Goal: Task Accomplishment & Management: Manage account settings

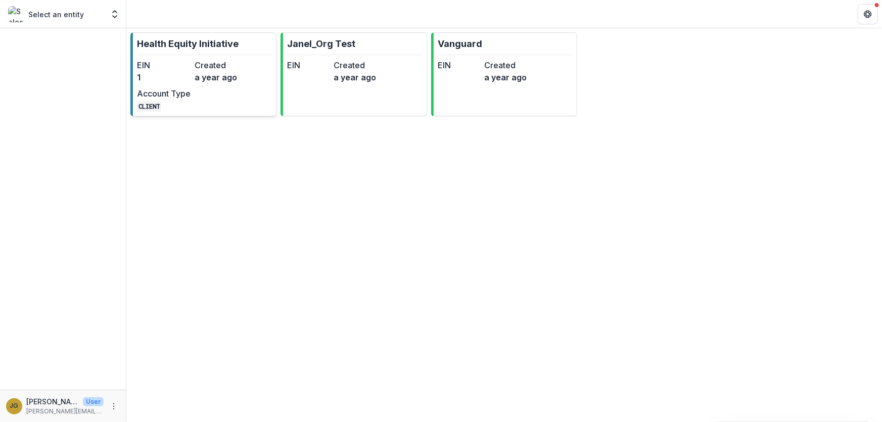
click at [196, 46] on p "Health Equity Initiative" at bounding box center [188, 44] width 102 height 14
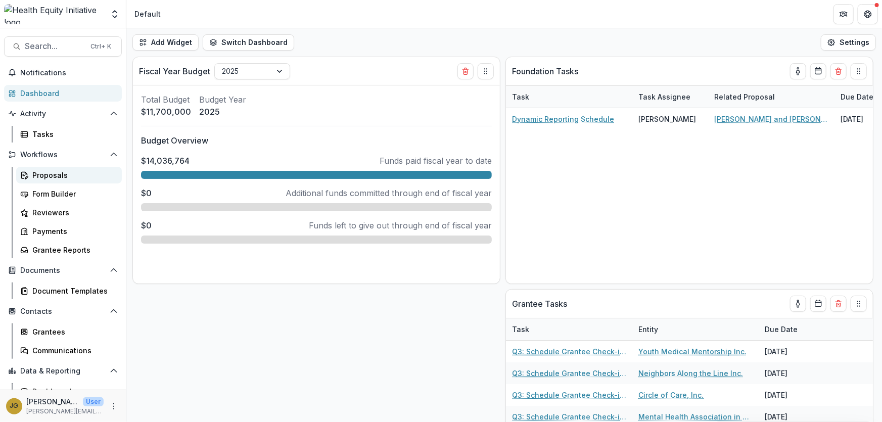
click at [46, 175] on div "Proposals" at bounding box center [72, 175] width 81 height 11
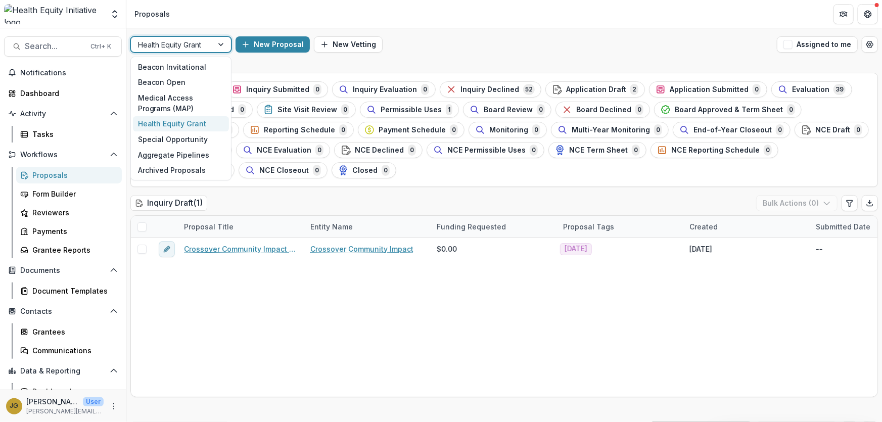
click at [221, 44] on div at bounding box center [222, 44] width 18 height 15
click at [181, 68] on div "Beacon Invitational" at bounding box center [181, 67] width 96 height 16
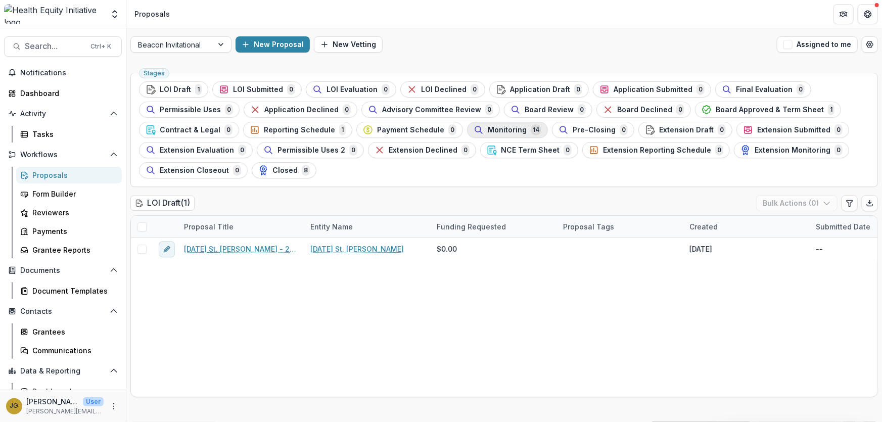
click at [495, 127] on span "Monitoring" at bounding box center [507, 130] width 39 height 9
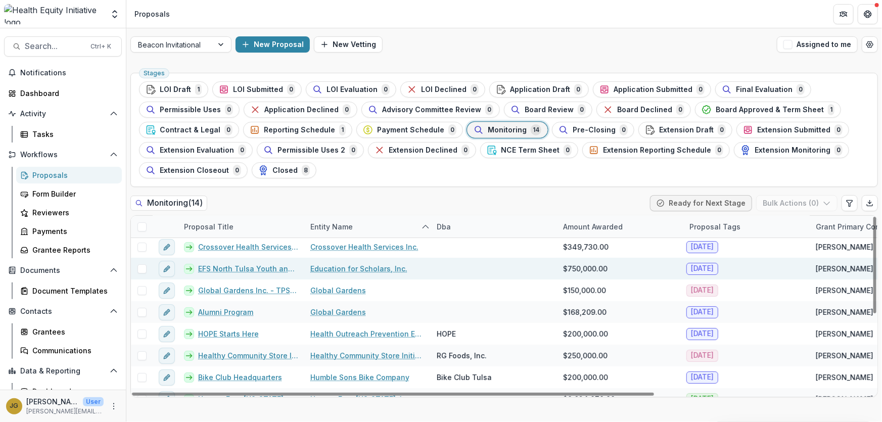
scroll to position [91, 0]
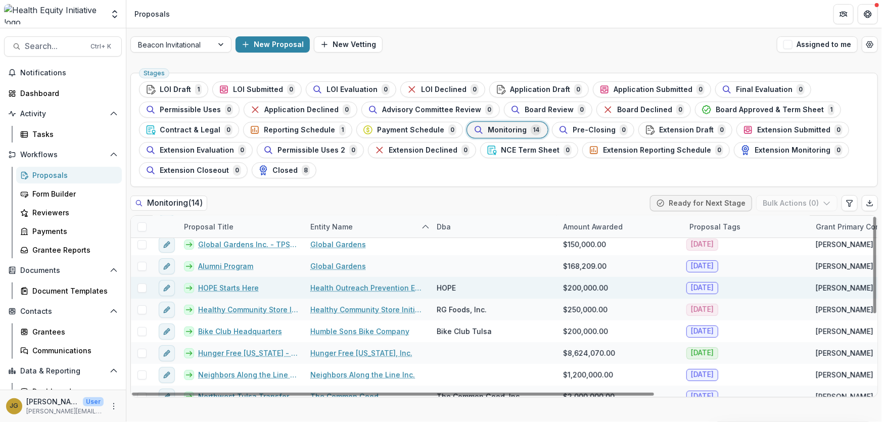
click at [250, 288] on link "HOPE Starts Here" at bounding box center [228, 287] width 61 height 11
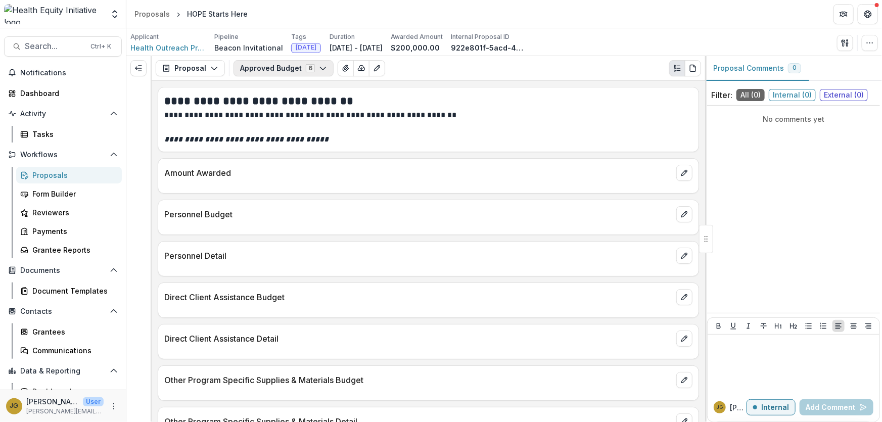
click at [319, 67] on icon "button" at bounding box center [323, 68] width 8 height 8
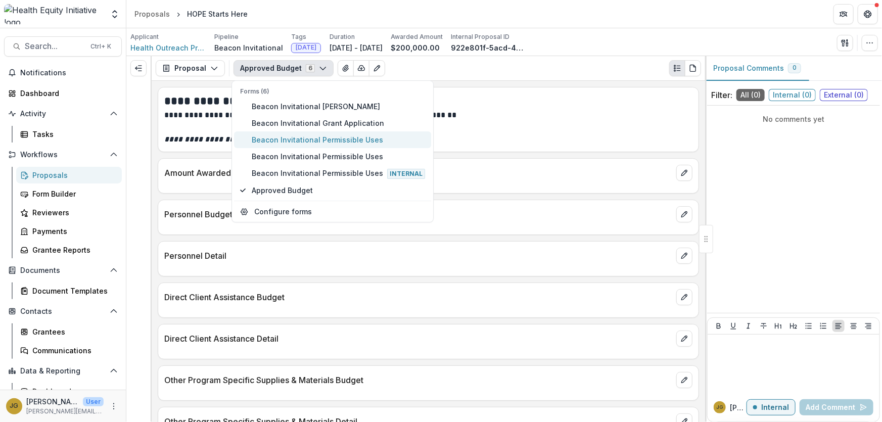
click at [311, 141] on span "Beacon Invitational Permissible Uses" at bounding box center [338, 139] width 173 height 11
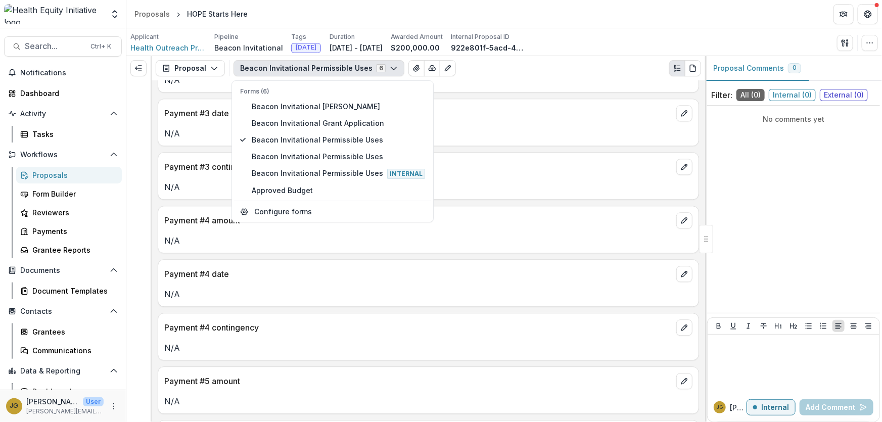
scroll to position [1286, 0]
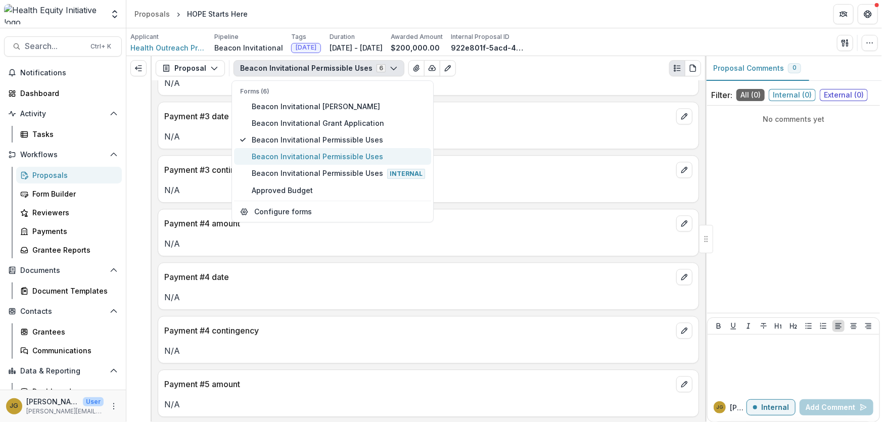
click at [332, 157] on span "Beacon Invitational Permissible Uses" at bounding box center [338, 156] width 173 height 11
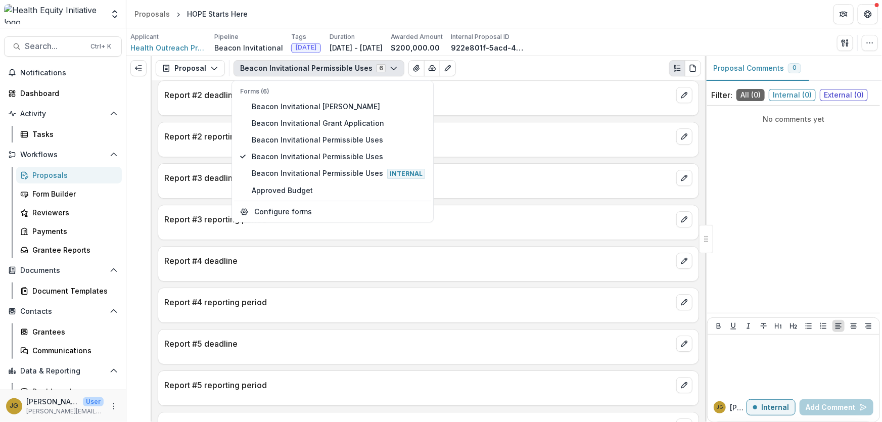
scroll to position [1551, 0]
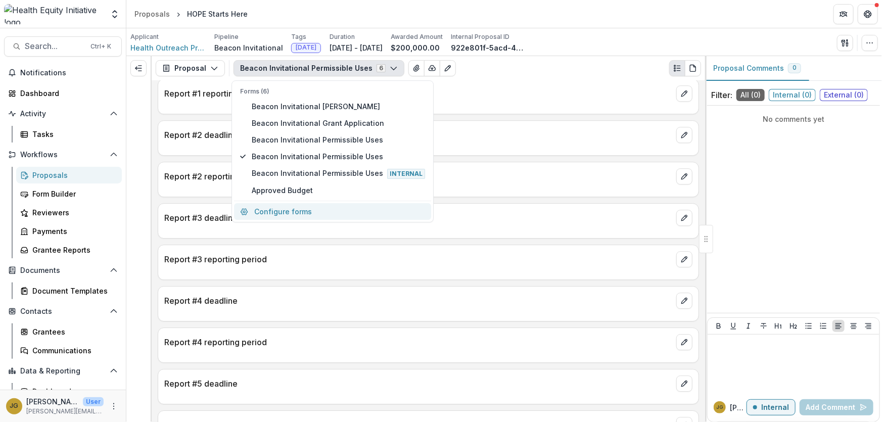
click at [301, 212] on button "Configure forms" at bounding box center [332, 211] width 197 height 17
select select "****"
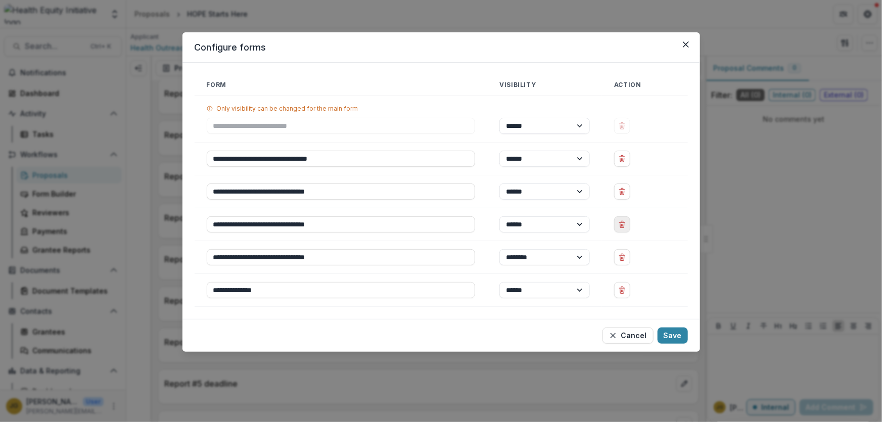
click at [629, 225] on button "Delete Beacon Invitational Permissible Uses" at bounding box center [622, 224] width 16 height 16
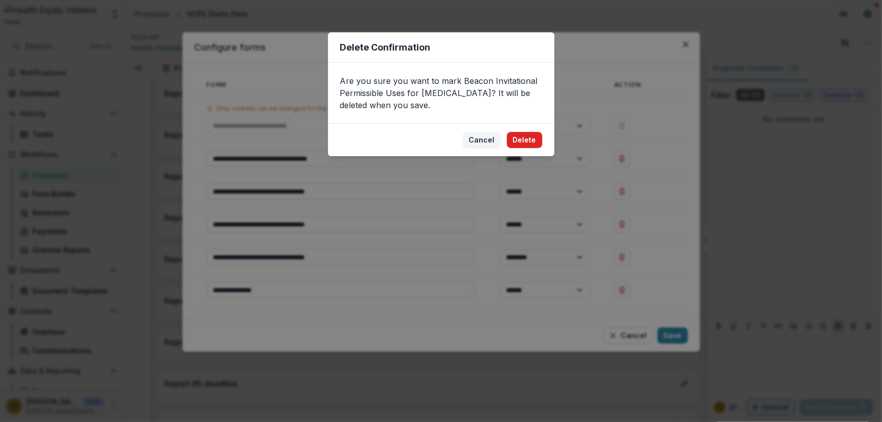
click at [525, 142] on button "Delete" at bounding box center [524, 140] width 35 height 16
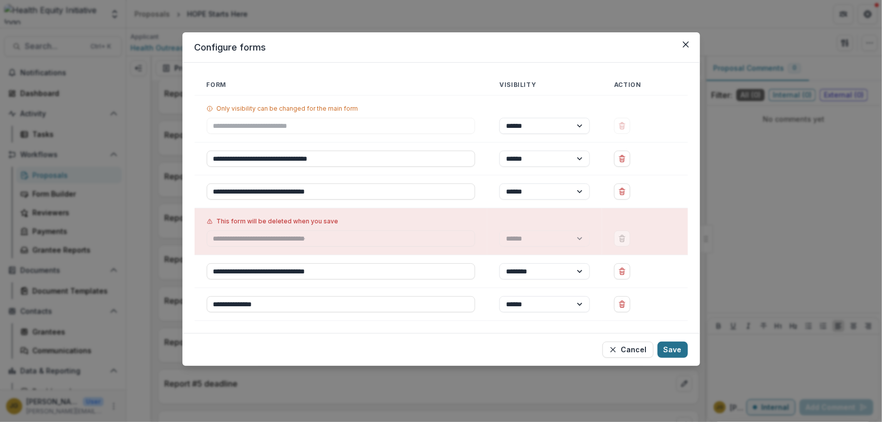
click at [670, 351] on button "Save" at bounding box center [672, 350] width 30 height 16
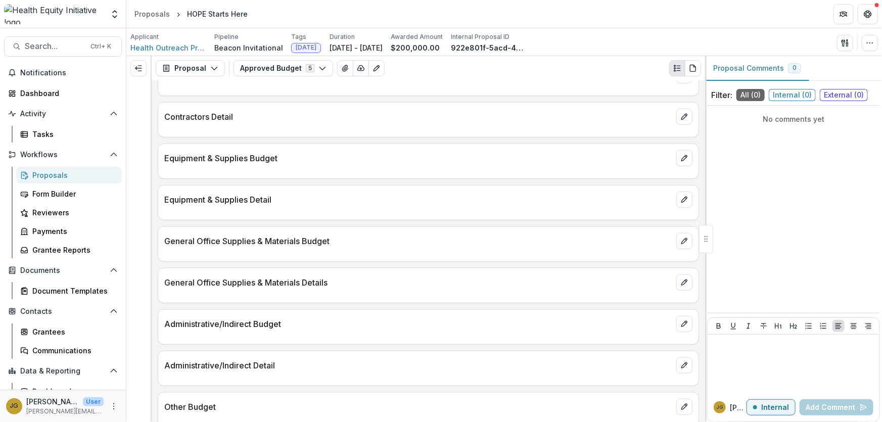
scroll to position [429, 0]
click at [223, 15] on div "HOPE Starts Here" at bounding box center [217, 14] width 61 height 11
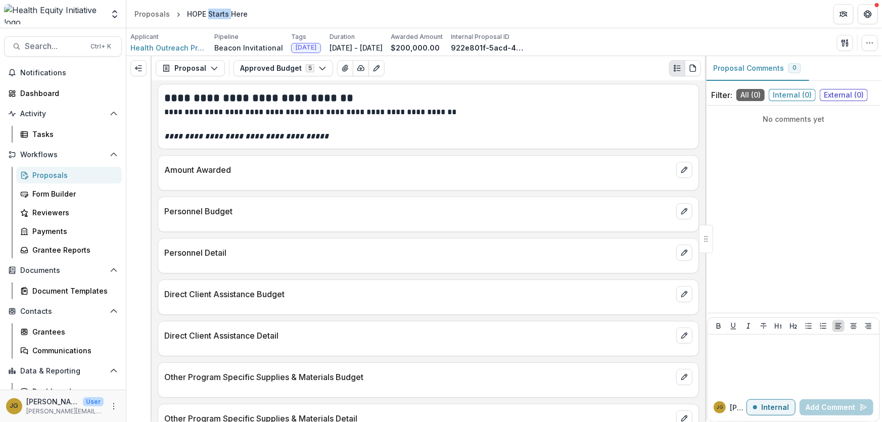
scroll to position [0, 0]
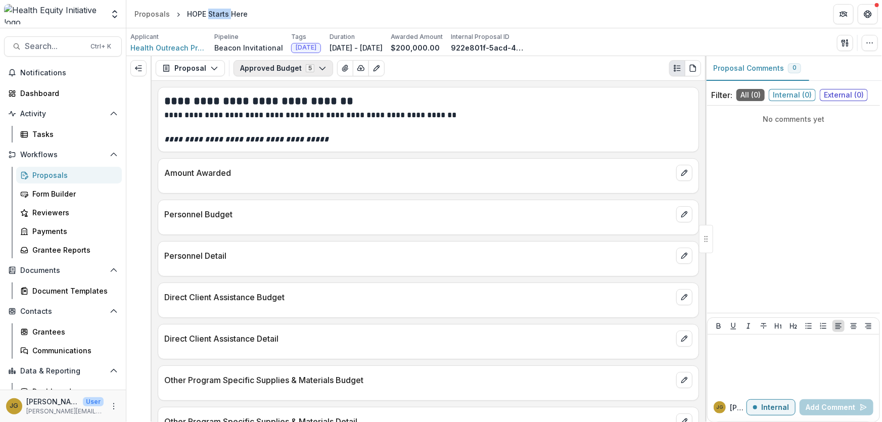
click at [321, 70] on icon "button" at bounding box center [322, 68] width 8 height 8
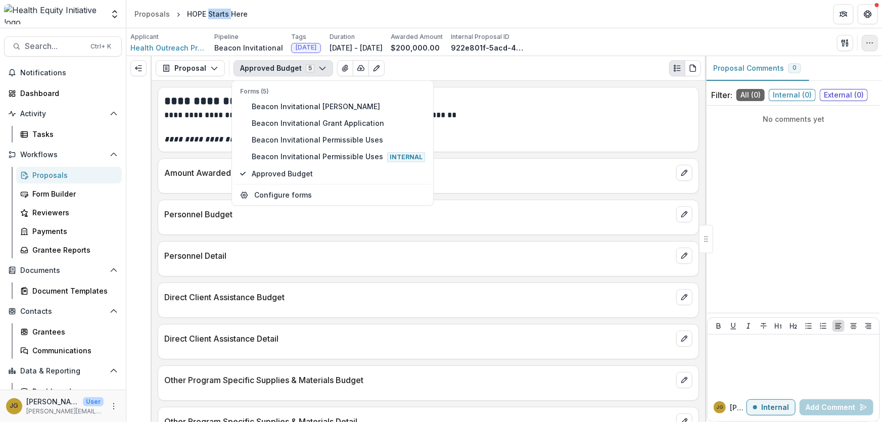
click at [875, 45] on button "button" at bounding box center [869, 43] width 16 height 16
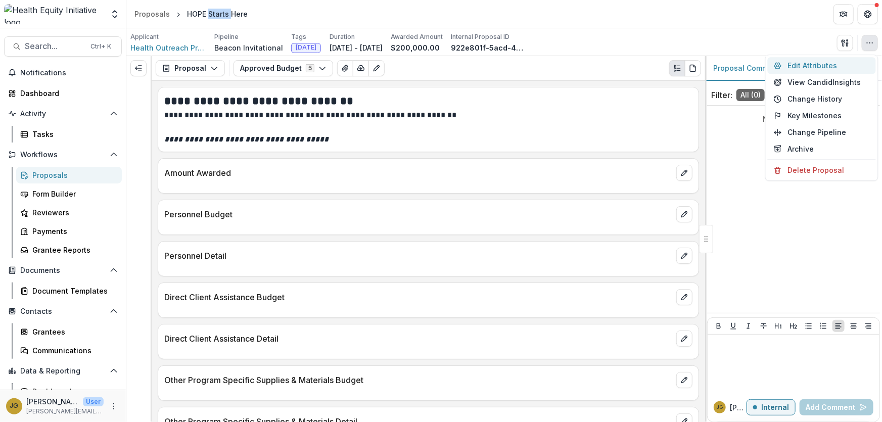
click at [810, 64] on button "Edit Attributes" at bounding box center [821, 65] width 108 height 17
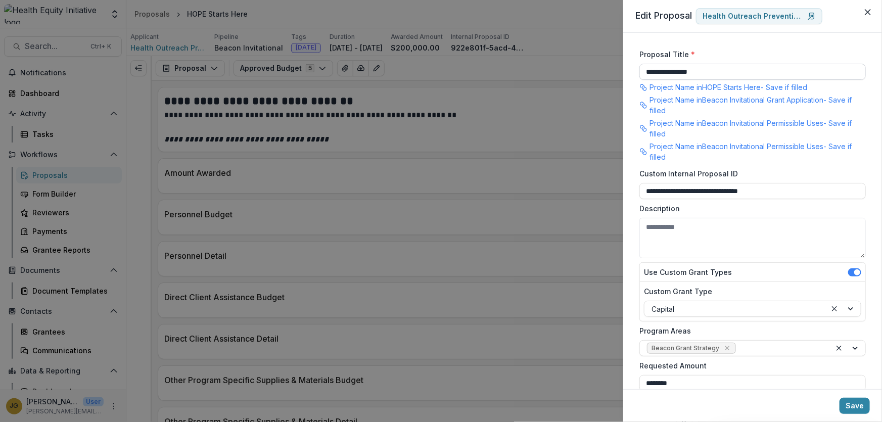
click at [717, 72] on input "**********" at bounding box center [752, 72] width 226 height 16
type input "**********"
click at [850, 406] on button "Save" at bounding box center [854, 406] width 30 height 16
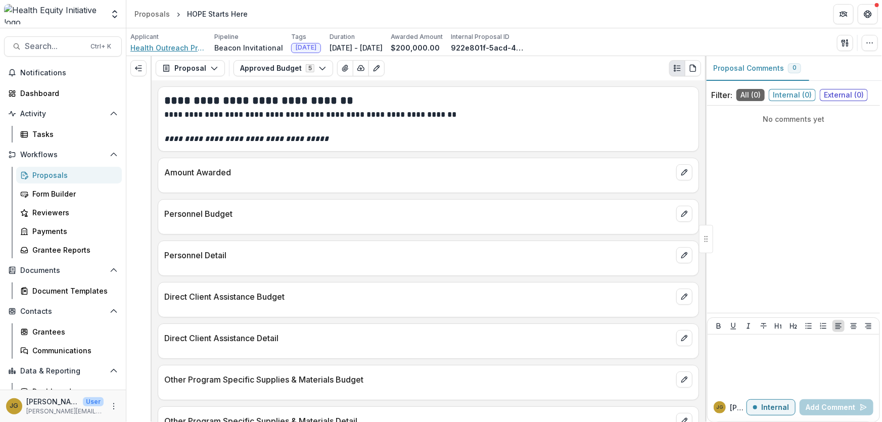
click at [142, 45] on span "Health Outreach Prevention Education Inc." at bounding box center [168, 47] width 76 height 11
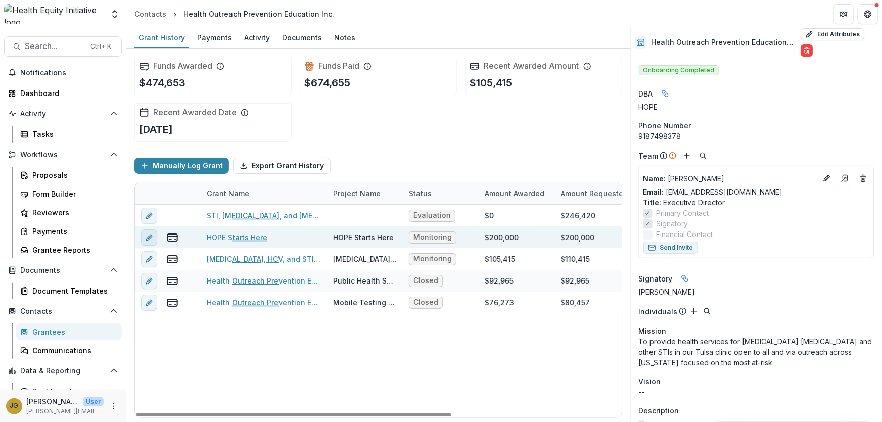
click at [145, 236] on icon "edit" at bounding box center [149, 237] width 8 height 8
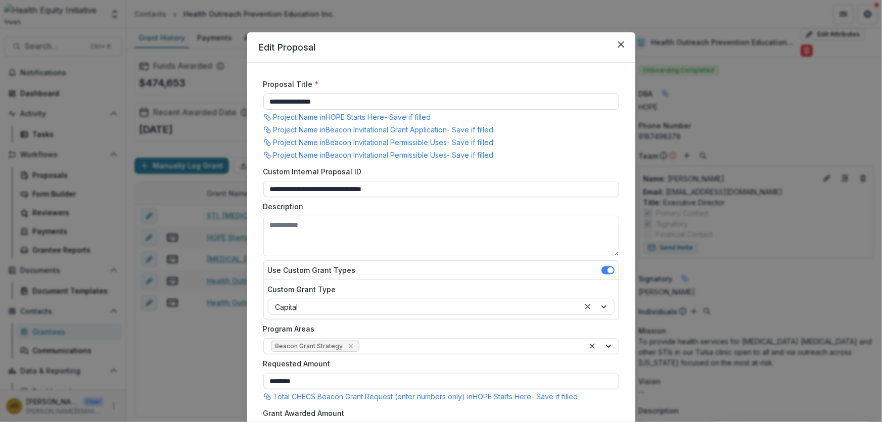
click at [333, 101] on input "**********" at bounding box center [441, 101] width 356 height 16
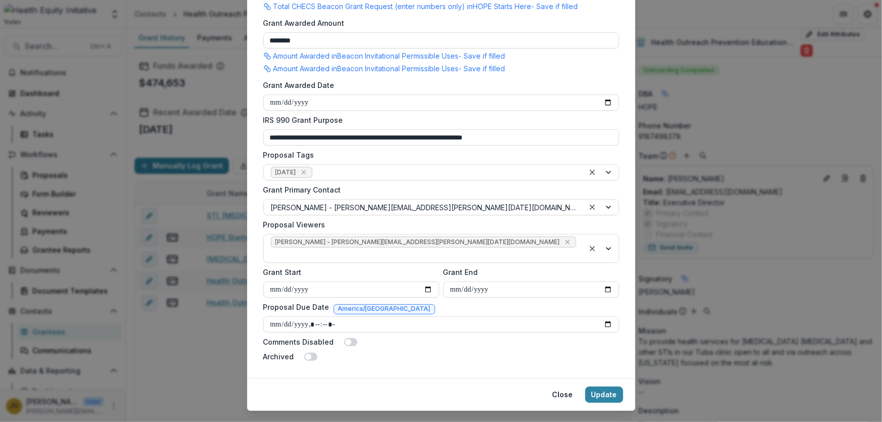
scroll to position [398, 0]
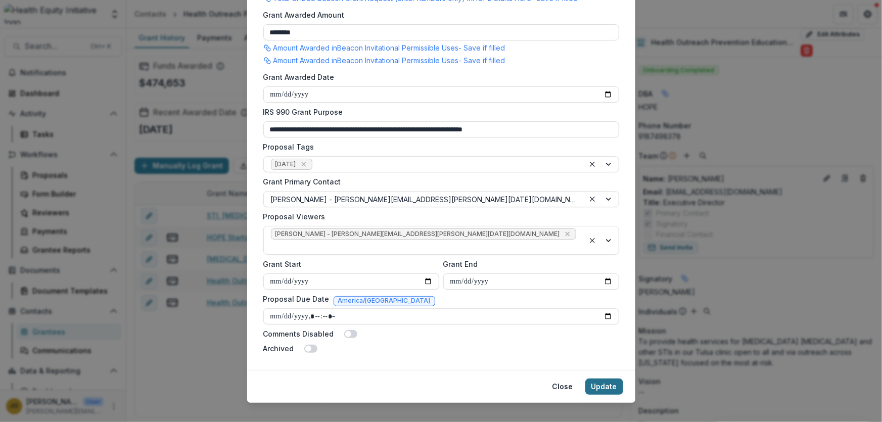
type input "**********"
click at [598, 378] on button "Update" at bounding box center [604, 386] width 38 height 16
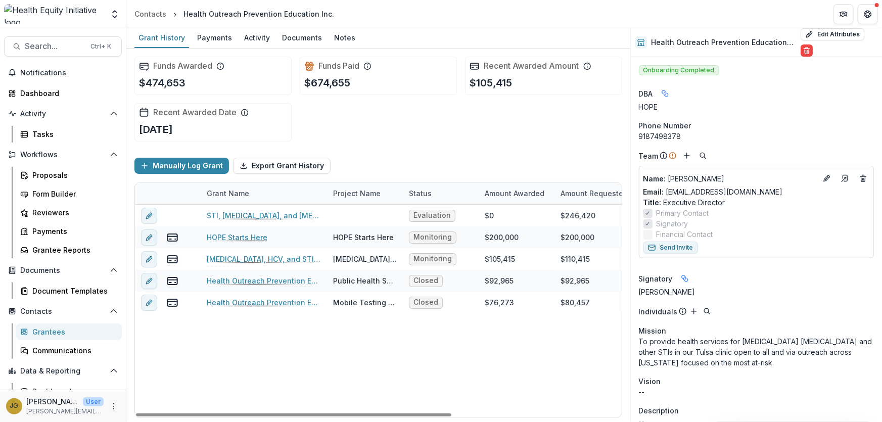
click at [313, 340] on div "STI, HIV, and Hepatitis C Prevention and Treatment Evaluation $0 $246,420 Jan 1…" at bounding box center [509, 311] width 748 height 213
click at [394, 390] on div "STI, HIV, and Hepatitis C Prevention and Treatment Evaluation $0 $246,420 Jan 1…" at bounding box center [509, 311] width 748 height 213
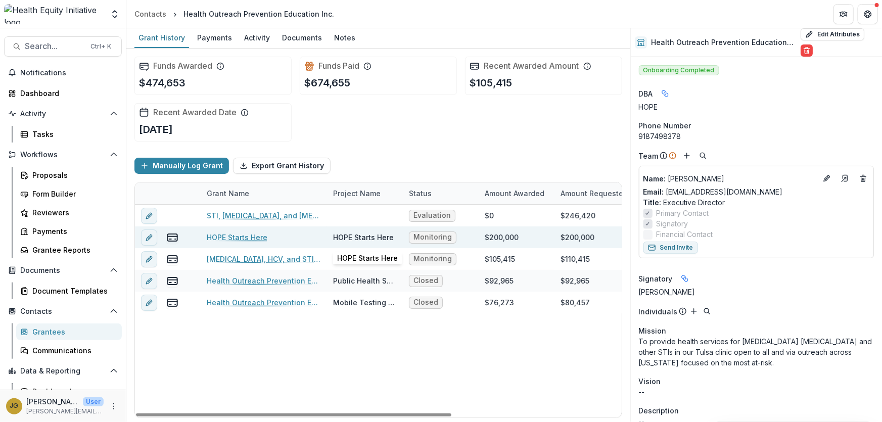
click at [381, 238] on div "HOPE Starts Here" at bounding box center [363, 237] width 61 height 11
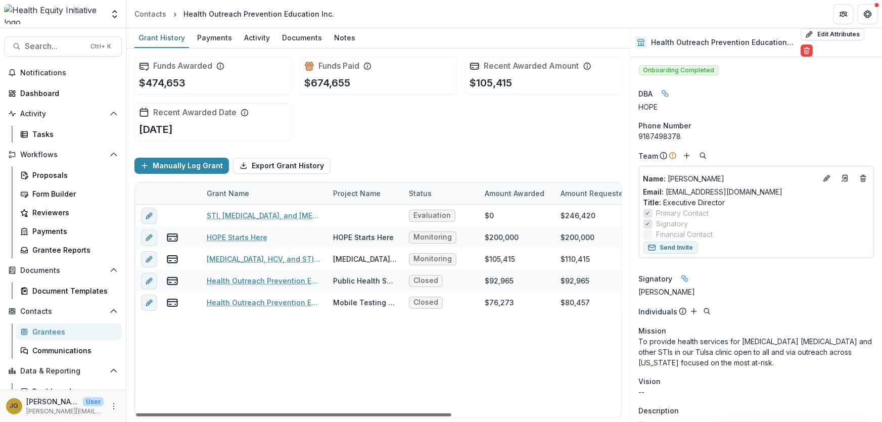
drag, startPoint x: 344, startPoint y: 415, endPoint x: 254, endPoint y: 396, distance: 91.6
click at [254, 413] on div at bounding box center [293, 414] width 315 height 3
click at [149, 279] on icon "edit" at bounding box center [148, 281] width 5 height 5
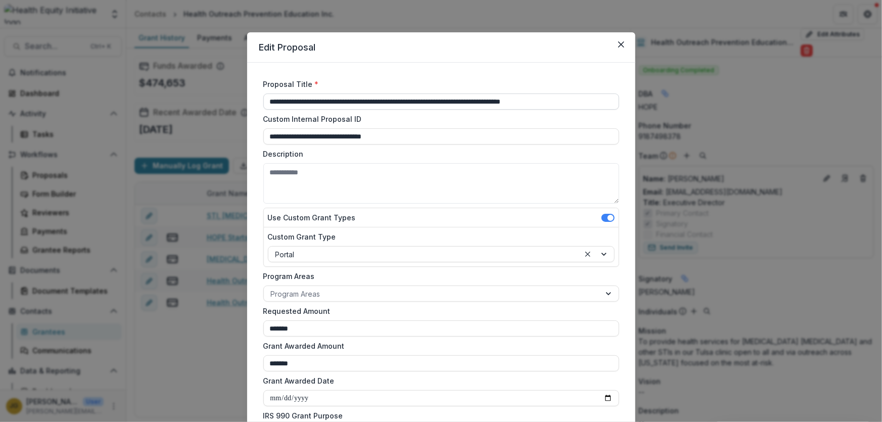
drag, startPoint x: 416, startPoint y: 101, endPoint x: 266, endPoint y: 102, distance: 150.5
click at [266, 102] on input "**********" at bounding box center [441, 101] width 356 height 16
click at [349, 99] on input "**********" at bounding box center [441, 101] width 356 height 16
drag, startPoint x: 434, startPoint y: 103, endPoint x: 365, endPoint y: 100, distance: 69.3
click at [365, 100] on input "**********" at bounding box center [441, 101] width 356 height 16
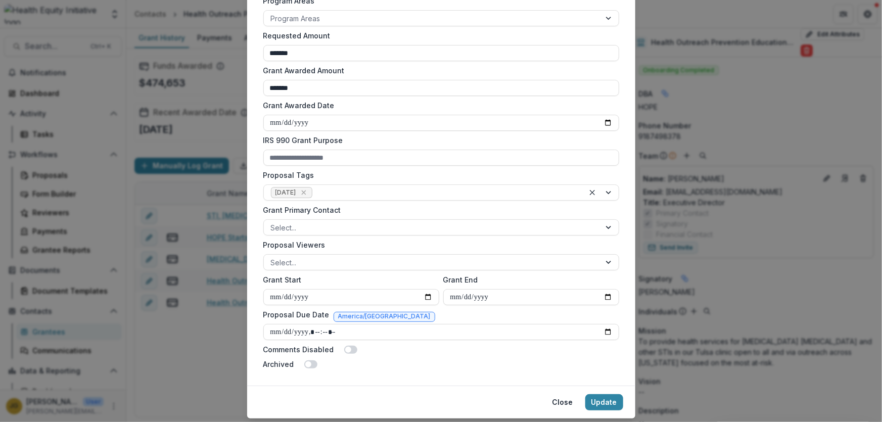
scroll to position [303, 0]
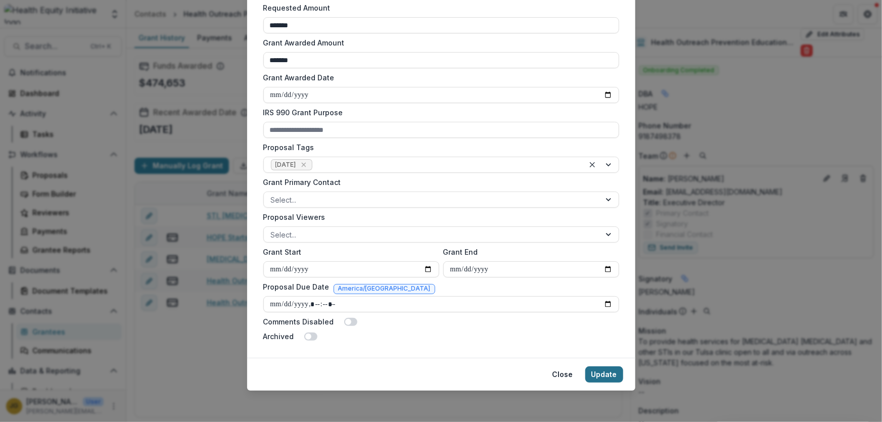
type input "**********"
click at [595, 370] on button "Update" at bounding box center [604, 374] width 38 height 16
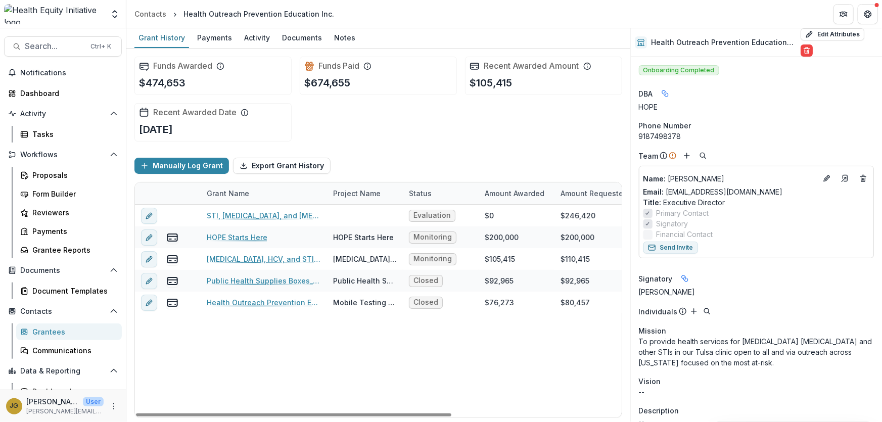
click at [244, 339] on div "STI, HIV, and Hepatitis C Prevention and Treatment Evaluation $0 $246,420 Jan 1…" at bounding box center [509, 311] width 748 height 213
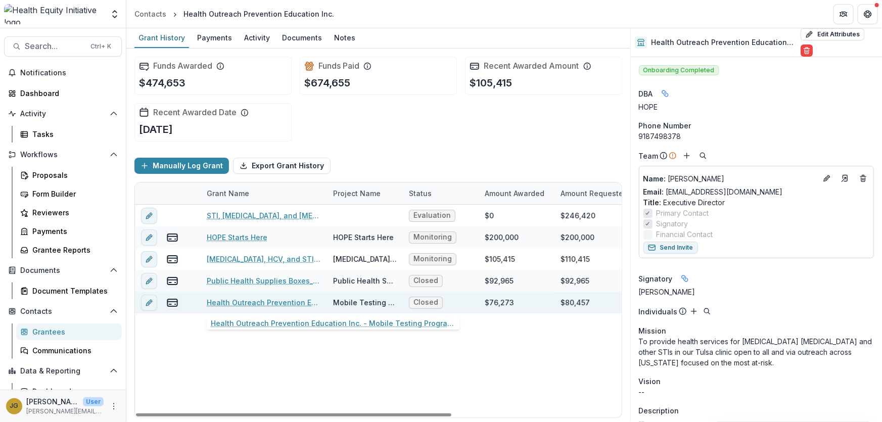
click at [232, 299] on link "Health Outreach Prevention Education Inc. - Mobile Testing Program - 80457 - 7/…" at bounding box center [264, 302] width 114 height 11
click at [150, 302] on icon "edit" at bounding box center [149, 303] width 8 height 8
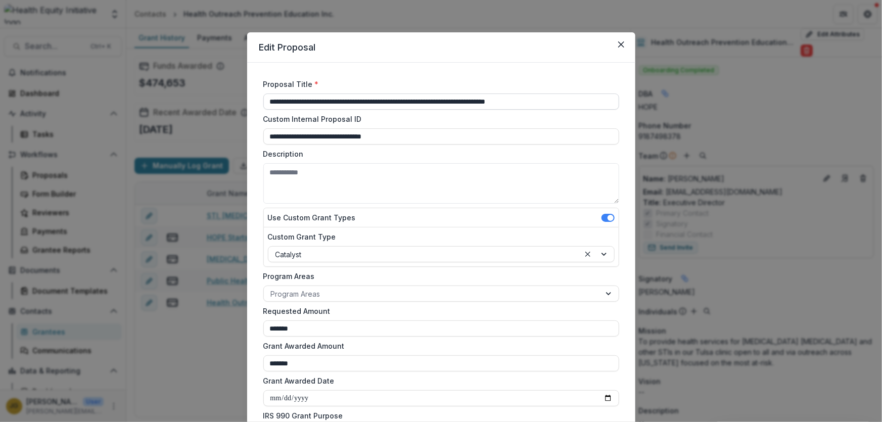
click at [397, 102] on input "**********" at bounding box center [441, 101] width 356 height 16
drag, startPoint x: 419, startPoint y: 102, endPoint x: 237, endPoint y: 102, distance: 181.4
click at [237, 102] on div "**********" at bounding box center [441, 211] width 882 height 422
drag, startPoint x: 394, startPoint y: 103, endPoint x: 346, endPoint y: 103, distance: 48.0
click at [346, 103] on input "**********" at bounding box center [441, 101] width 356 height 16
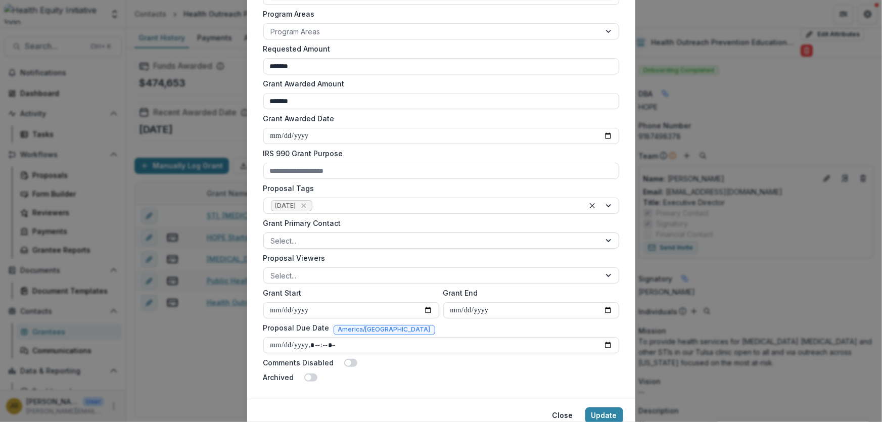
scroll to position [303, 0]
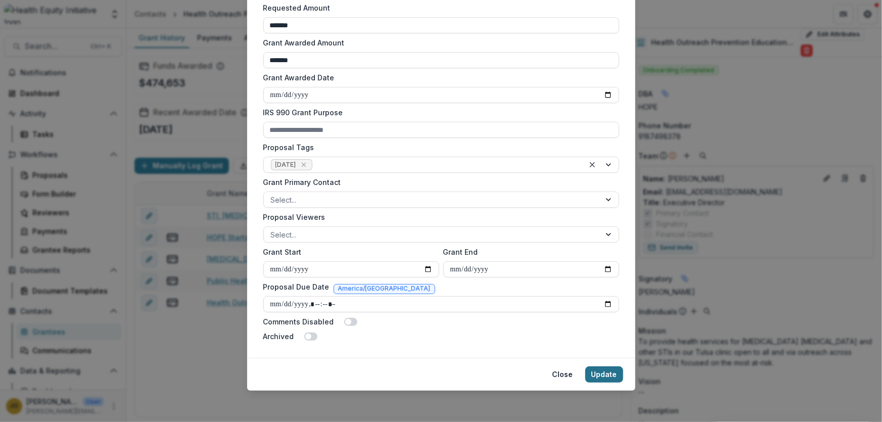
type input "**********"
click at [599, 375] on button "Update" at bounding box center [604, 374] width 38 height 16
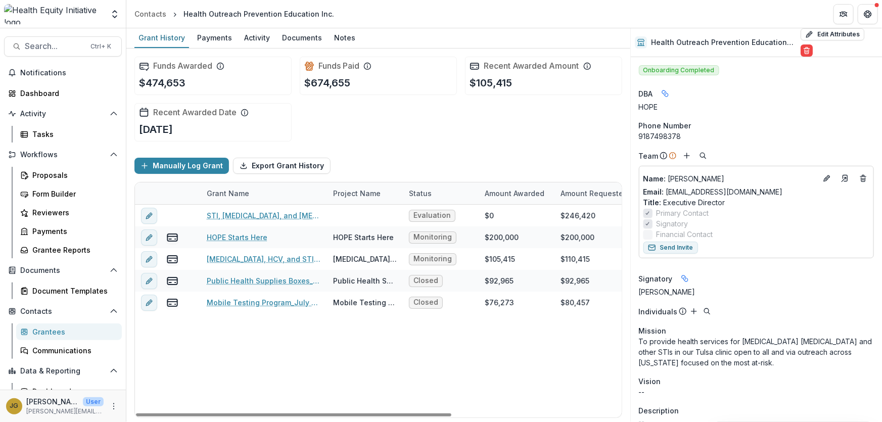
click at [378, 375] on div "STI, HIV, and Hepatitis C Prevention and Treatment Evaluation $0 $246,420 Jan 1…" at bounding box center [509, 311] width 748 height 213
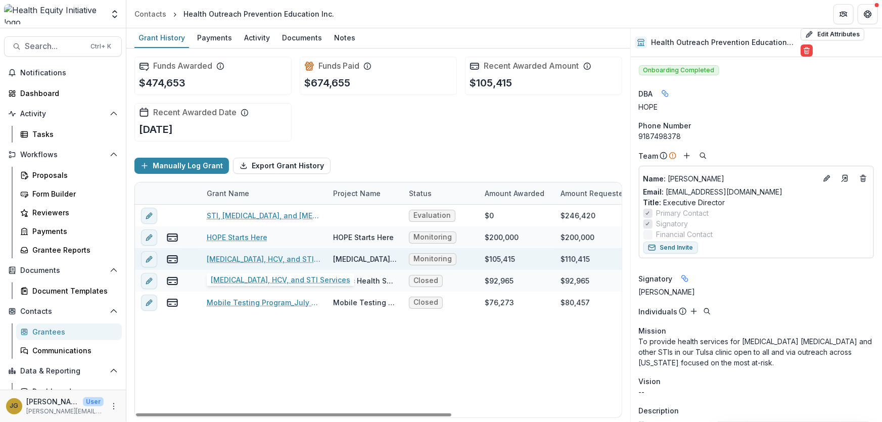
click at [258, 255] on link "HIV, HCV, and STI Services" at bounding box center [264, 259] width 114 height 11
click at [147, 258] on icon "edit" at bounding box center [149, 259] width 8 height 8
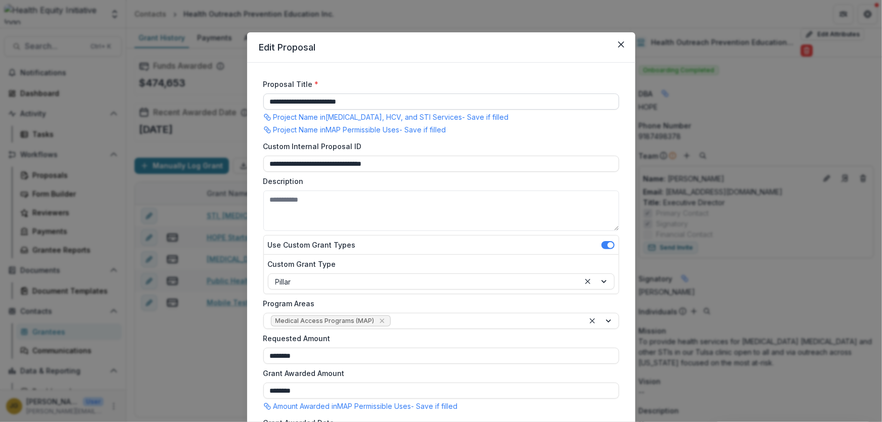
click at [359, 103] on input "**********" at bounding box center [441, 101] width 356 height 16
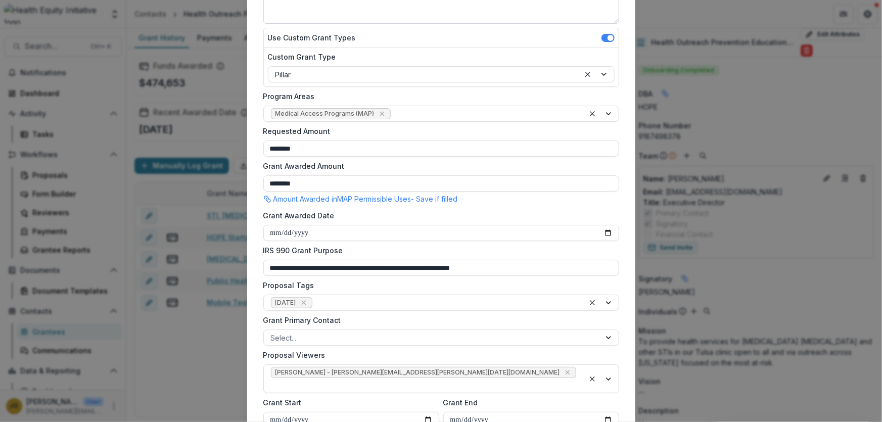
scroll to position [345, 0]
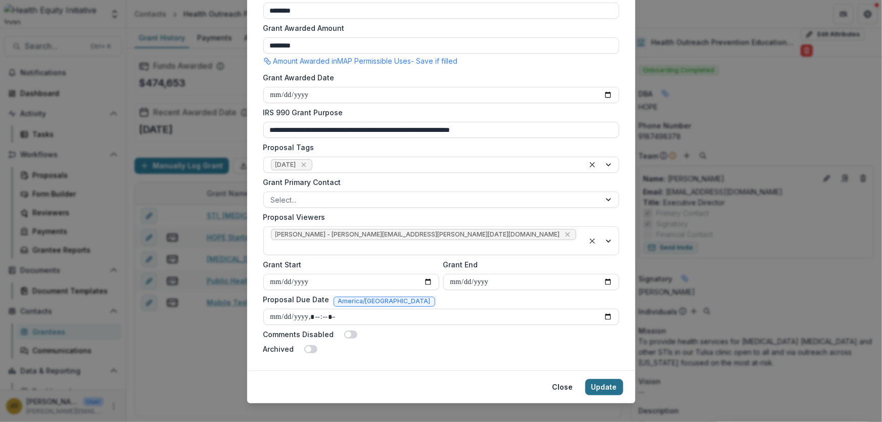
type input "**********"
click at [597, 379] on button "Update" at bounding box center [604, 387] width 38 height 16
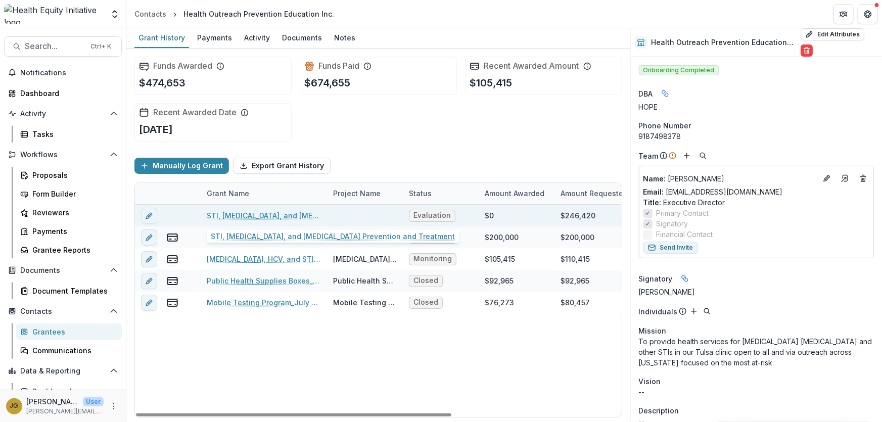
click at [263, 212] on link "STI, HIV, and Hepatitis C Prevention and Treatment" at bounding box center [264, 215] width 114 height 11
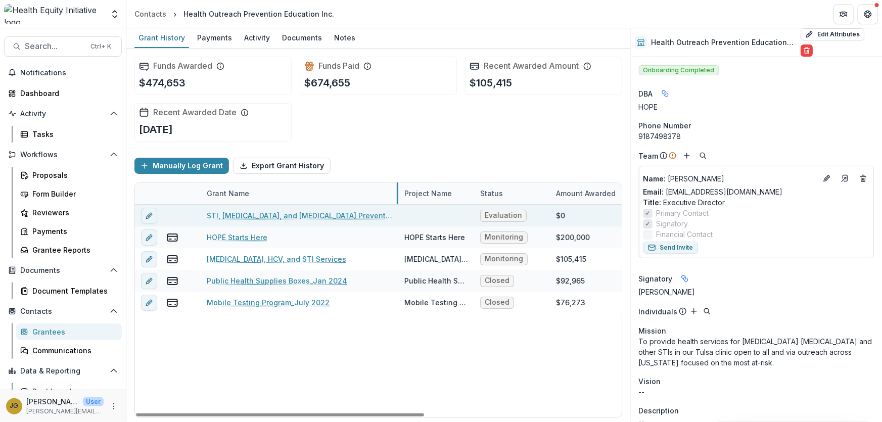
drag, startPoint x: 325, startPoint y: 195, endPoint x: 397, endPoint y: 205, distance: 71.9
click at [153, 217] on button "edit" at bounding box center [149, 216] width 16 height 16
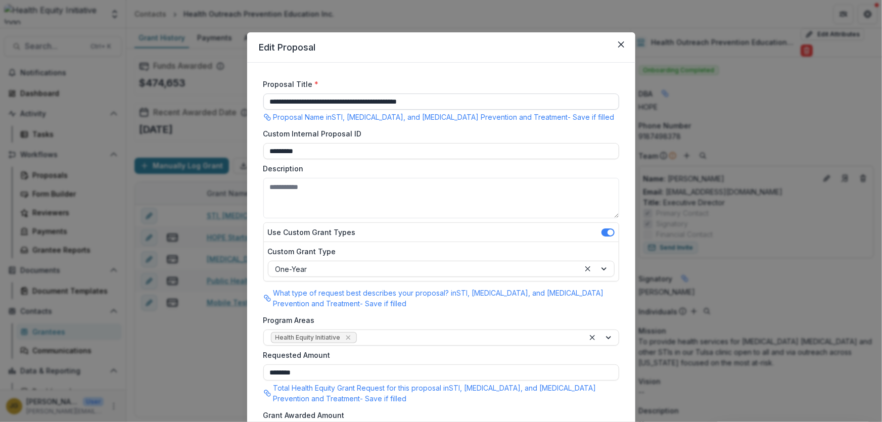
click at [447, 100] on input "**********" at bounding box center [441, 101] width 356 height 16
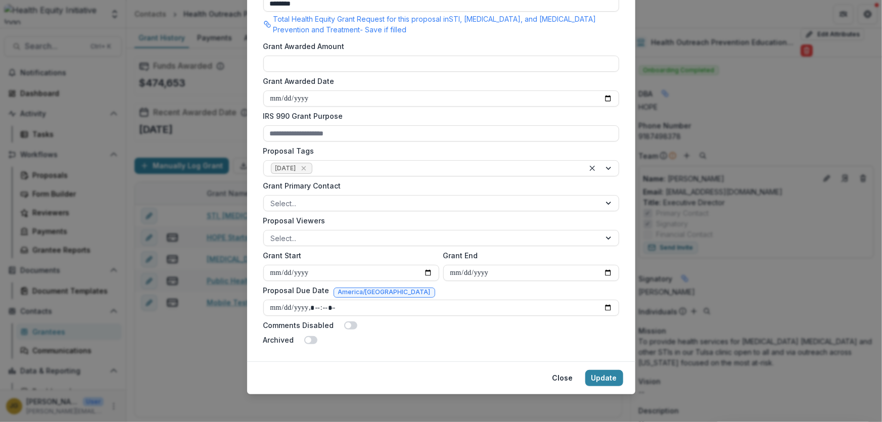
scroll to position [373, 0]
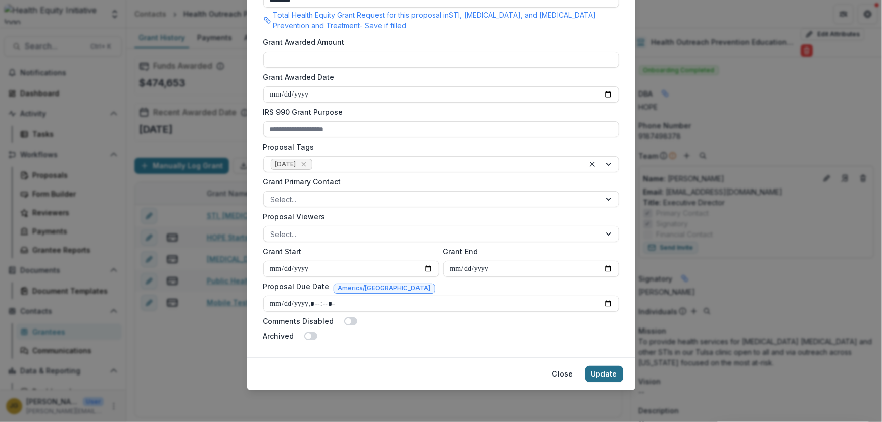
type input "**********"
click at [596, 374] on button "Update" at bounding box center [604, 374] width 38 height 16
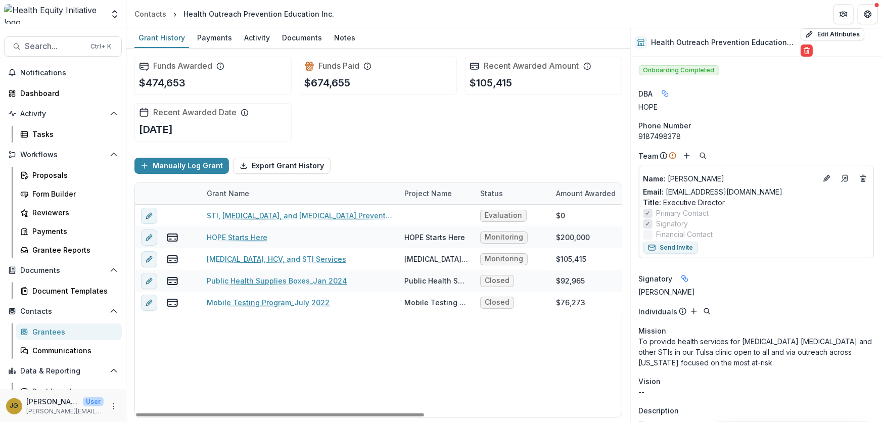
click at [417, 368] on div "STI, HIV, and Hepatitis C Prevention and Treatment Evaluation $0 $246,420 Jan 1…" at bounding box center [544, 311] width 819 height 213
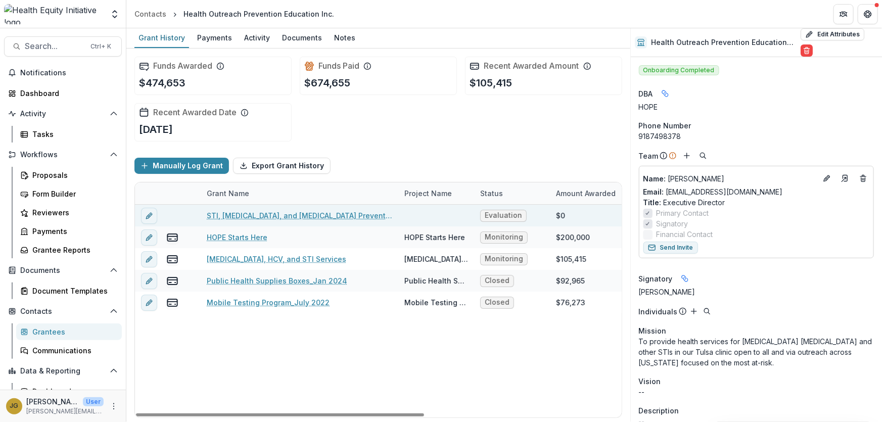
click at [426, 215] on div at bounding box center [436, 216] width 64 height 22
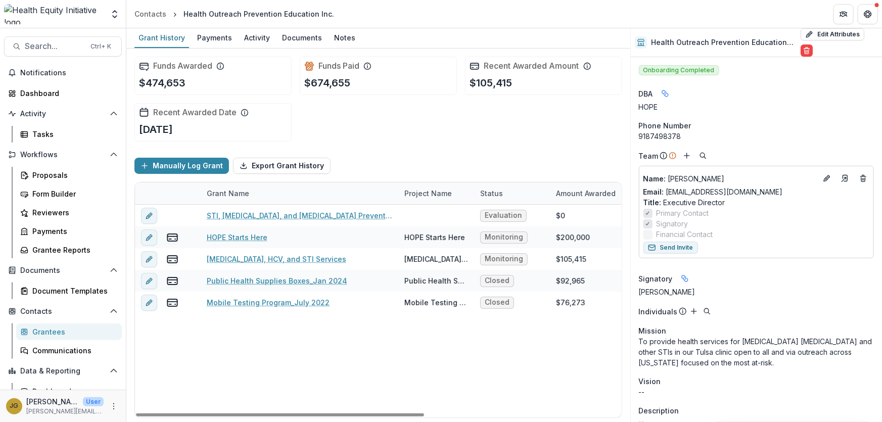
drag, startPoint x: 148, startPoint y: 217, endPoint x: 337, endPoint y: 369, distance: 243.3
click at [337, 369] on div "STI, HIV, and Hepatitis C Prevention and Treatment Evaluation $0 $246,420 Jan 1…" at bounding box center [544, 311] width 819 height 213
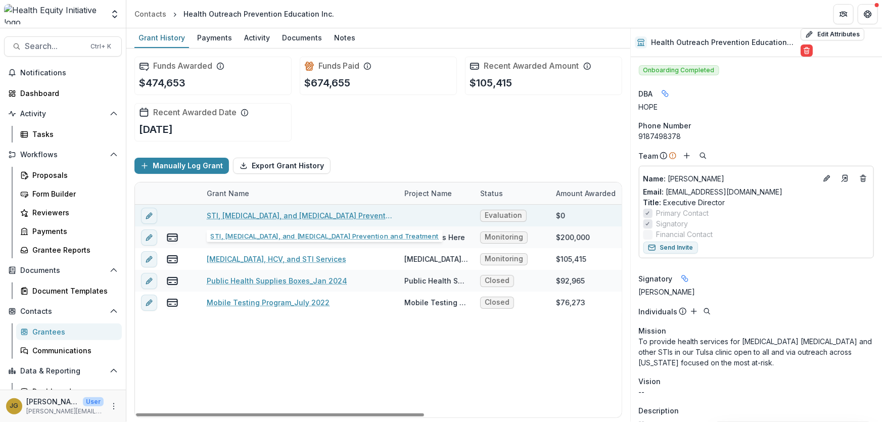
click at [309, 215] on link "STI, HIV, and Hepatitis C Prevention and Treatment" at bounding box center [299, 215] width 185 height 11
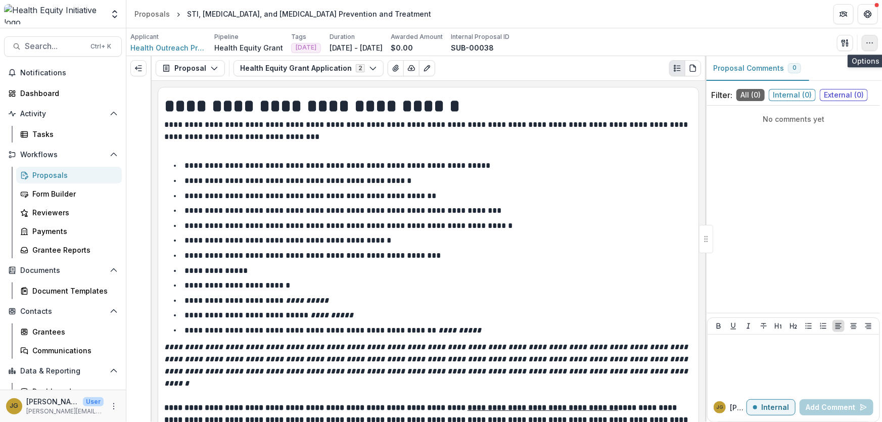
click at [868, 42] on icon "button" at bounding box center [869, 43] width 8 height 8
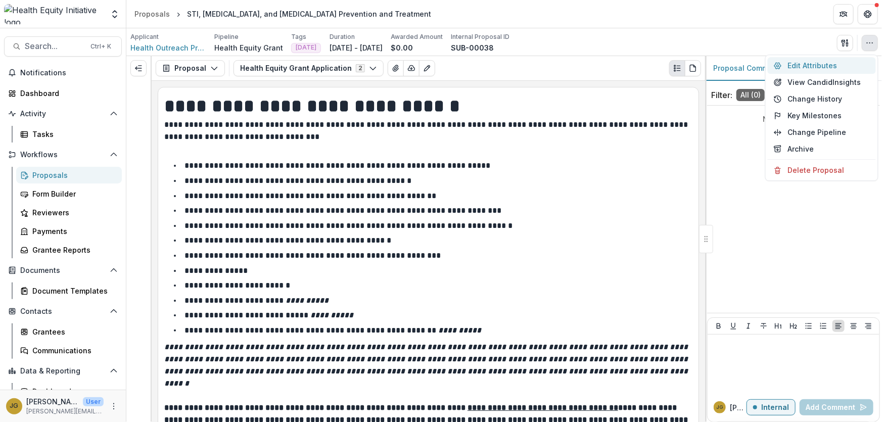
click at [814, 66] on button "Edit Attributes" at bounding box center [821, 65] width 108 height 17
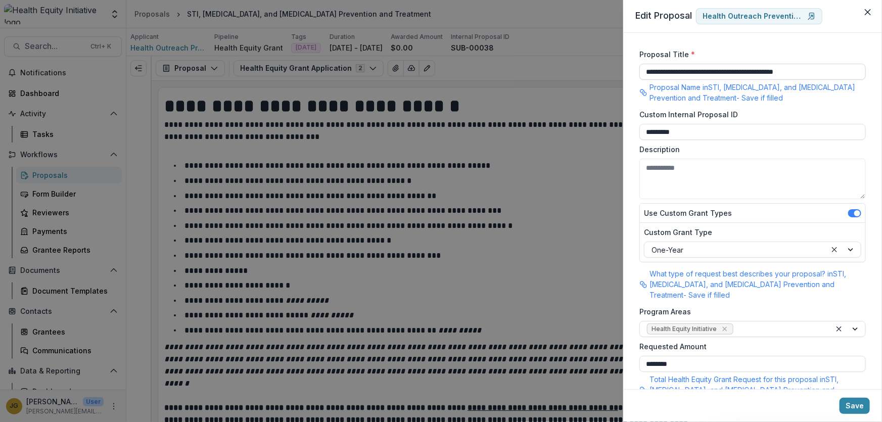
click at [818, 72] on input "**********" at bounding box center [752, 72] width 226 height 16
click at [811, 15] on icon at bounding box center [811, 16] width 8 height 8
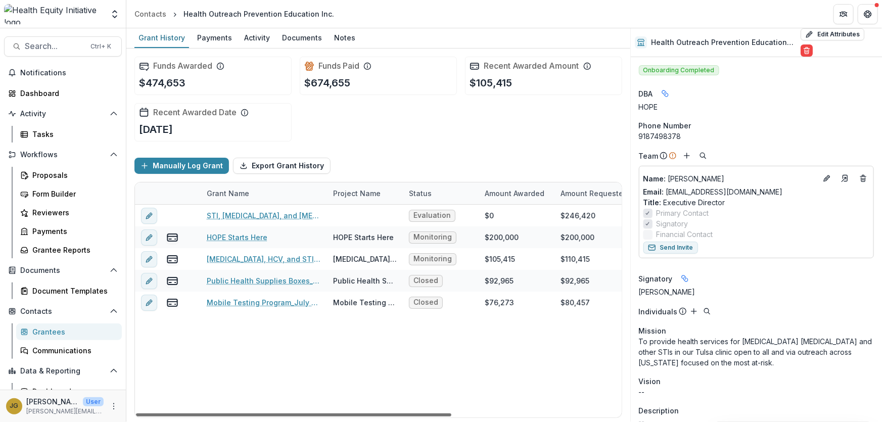
drag, startPoint x: 429, startPoint y: 414, endPoint x: 398, endPoint y: 401, distance: 34.6
click at [398, 413] on div at bounding box center [293, 414] width 315 height 3
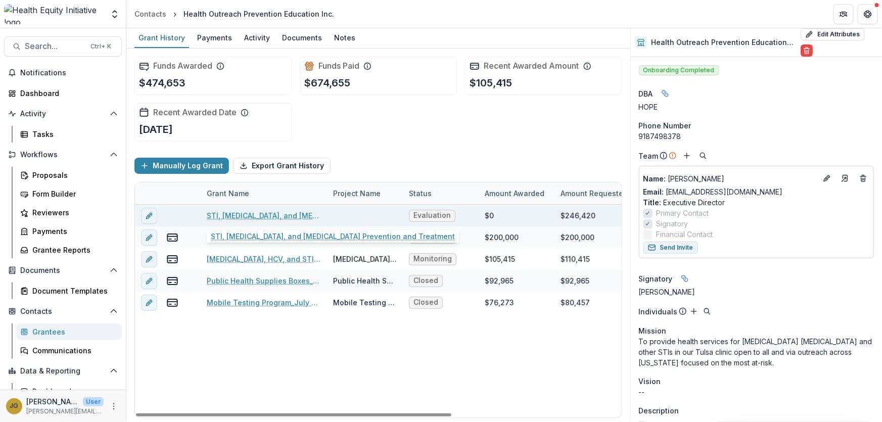
click at [258, 214] on link "STI, HIV, and Hepatitis C Prevention and Treatment" at bounding box center [264, 215] width 114 height 11
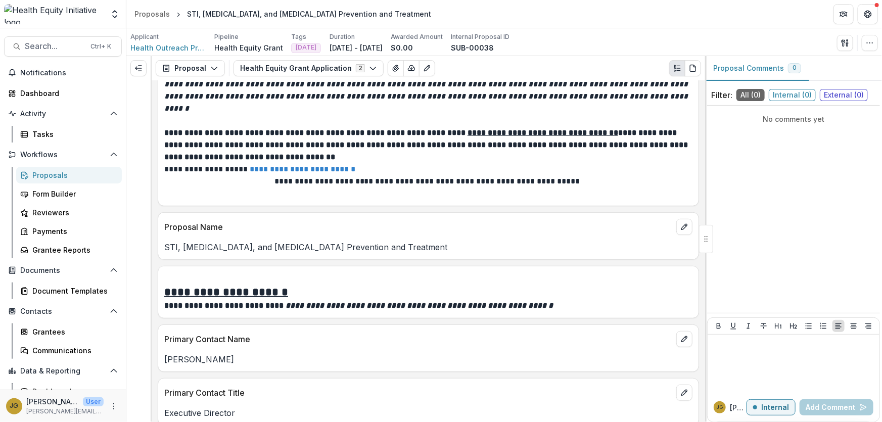
scroll to position [275, 0]
click at [681, 223] on icon "edit" at bounding box center [684, 226] width 6 height 6
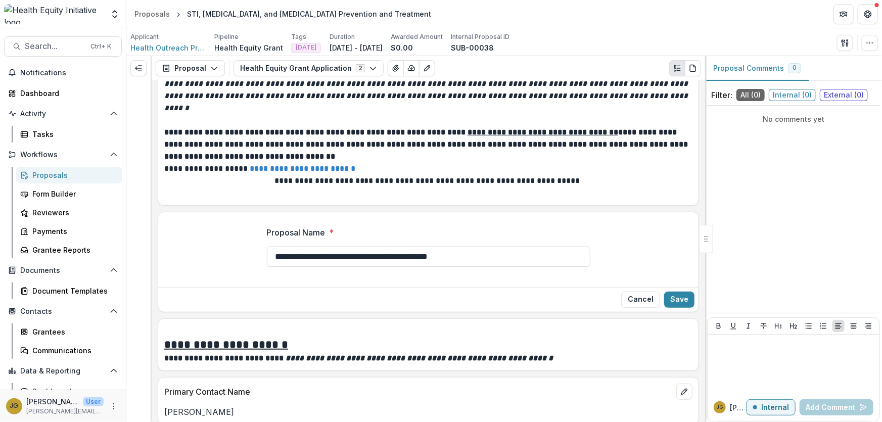
click at [470, 247] on input "**********" at bounding box center [428, 257] width 323 height 20
type input "**********"
click at [672, 291] on button "Save" at bounding box center [679, 299] width 30 height 16
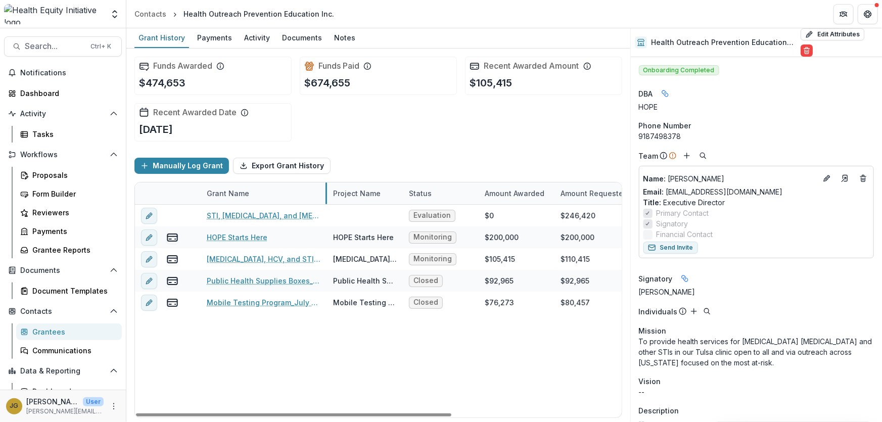
drag, startPoint x: 326, startPoint y: 192, endPoint x: 300, endPoint y: 192, distance: 26.3
click at [278, 354] on div "STI, HIV, and Hepatitis C Prevention and Treatment Evaluation $0 $246,420 Jan 1…" at bounding box center [509, 311] width 748 height 213
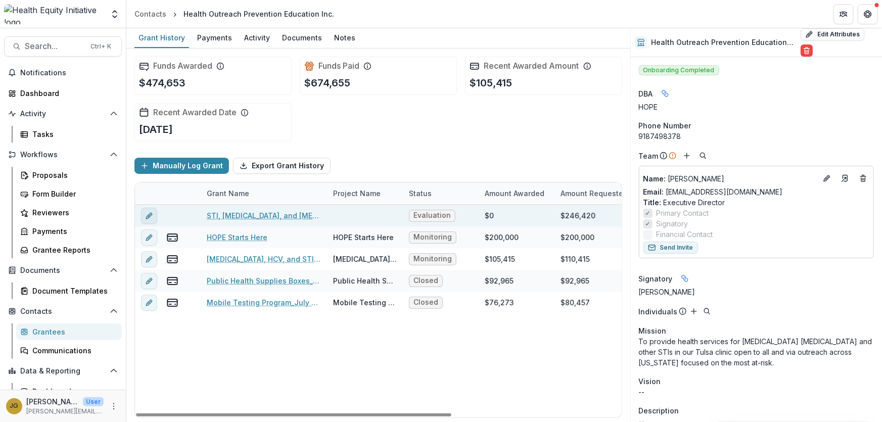
click at [150, 215] on line "edit" at bounding box center [149, 216] width 2 height 2
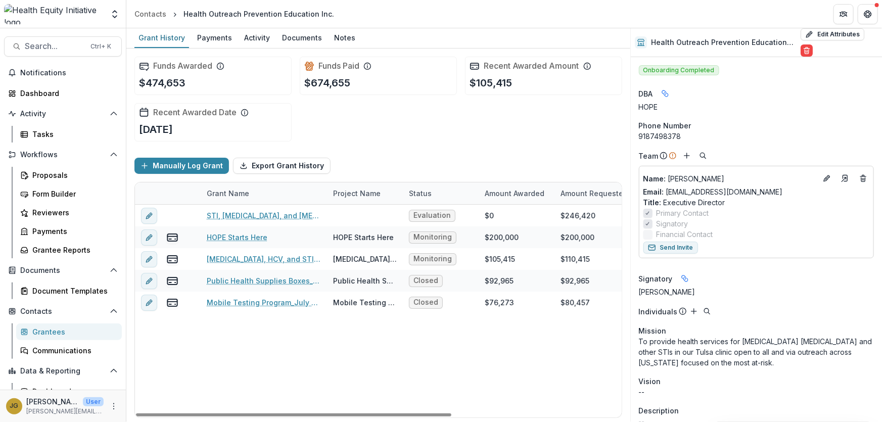
type input "********"
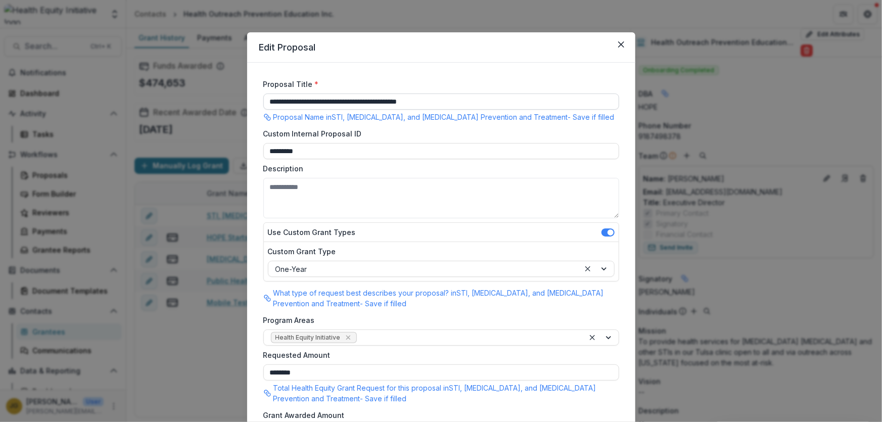
click at [448, 101] on input "**********" at bounding box center [441, 101] width 356 height 16
click at [623, 43] on button "Close" at bounding box center [621, 44] width 16 height 16
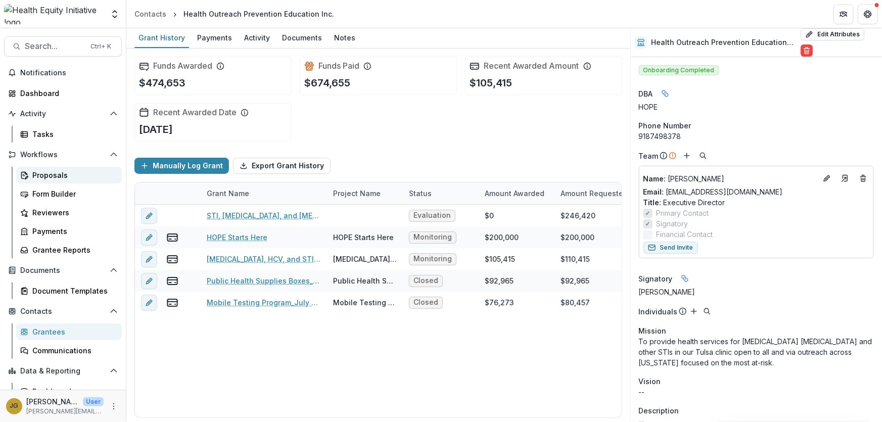
click at [60, 177] on div "Proposals" at bounding box center [72, 175] width 81 height 11
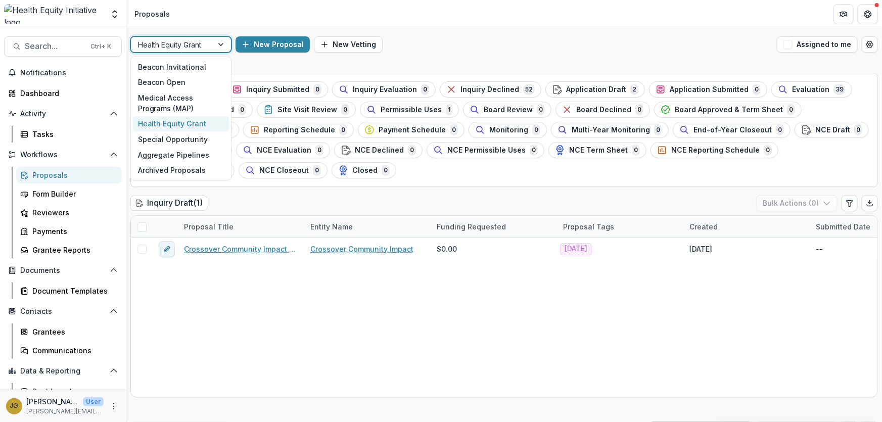
click at [223, 43] on div at bounding box center [222, 44] width 18 height 15
drag, startPoint x: 173, startPoint y: 68, endPoint x: 172, endPoint y: 81, distance: 13.1
click at [172, 81] on div "Beacon Invitational Beacon Open Medical Access Programs (MAP) Health Equity Gra…" at bounding box center [180, 119] width 101 height 124
click at [172, 81] on div "Beacon Open" at bounding box center [181, 82] width 96 height 16
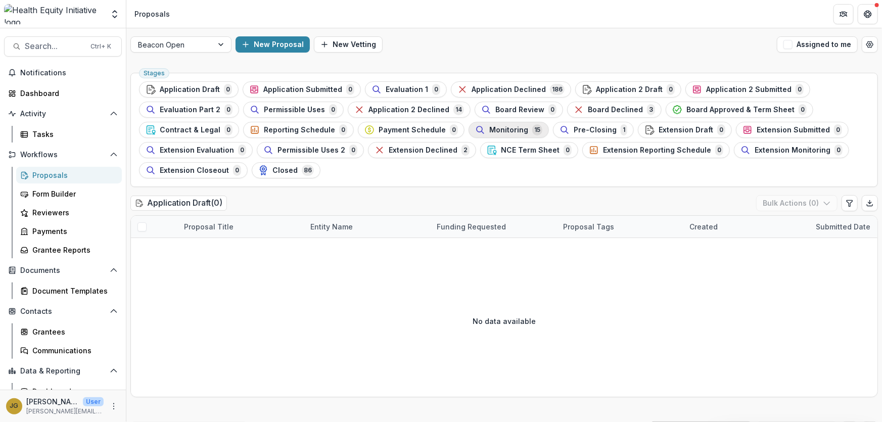
click at [489, 126] on span "Monitoring" at bounding box center [508, 130] width 39 height 9
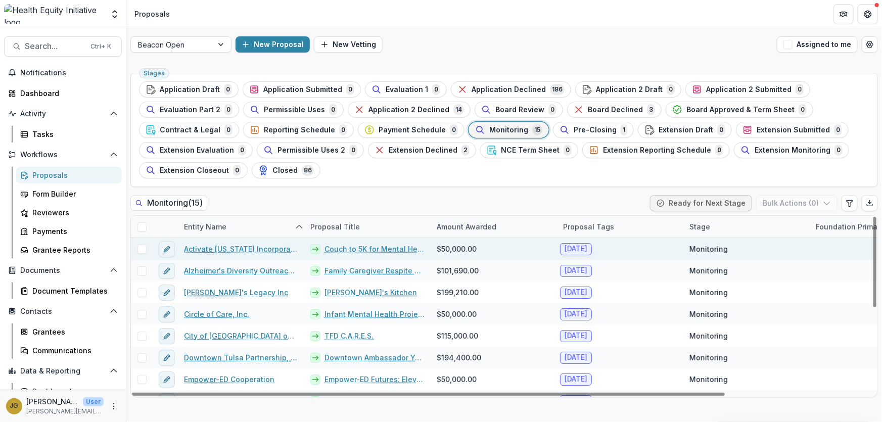
click at [363, 248] on link "Couch to 5K for Mental Health" at bounding box center [374, 249] width 100 height 11
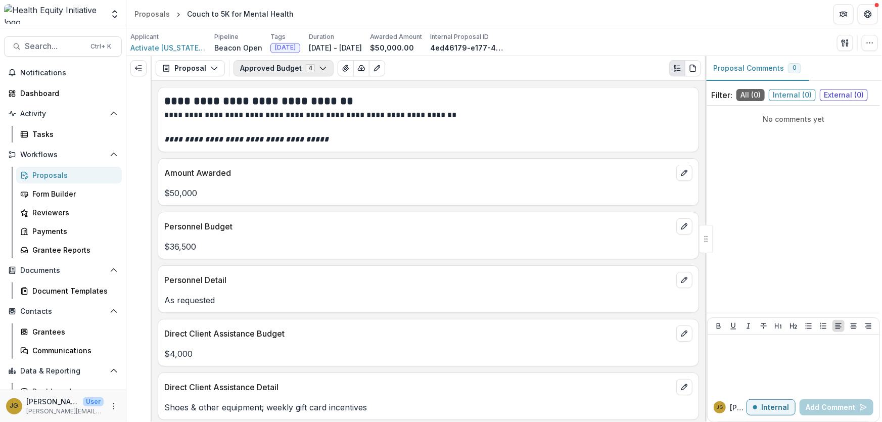
click at [319, 71] on icon "button" at bounding box center [323, 68] width 8 height 8
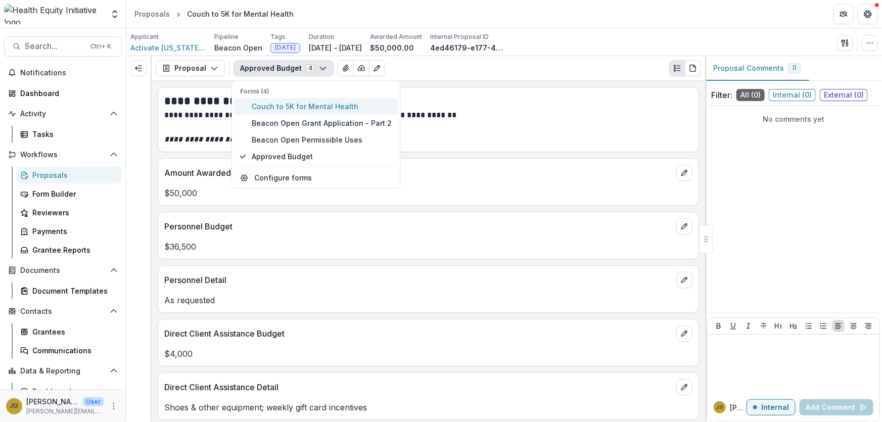
click at [306, 106] on span "Couch to 5K for Mental Health" at bounding box center [322, 106] width 140 height 11
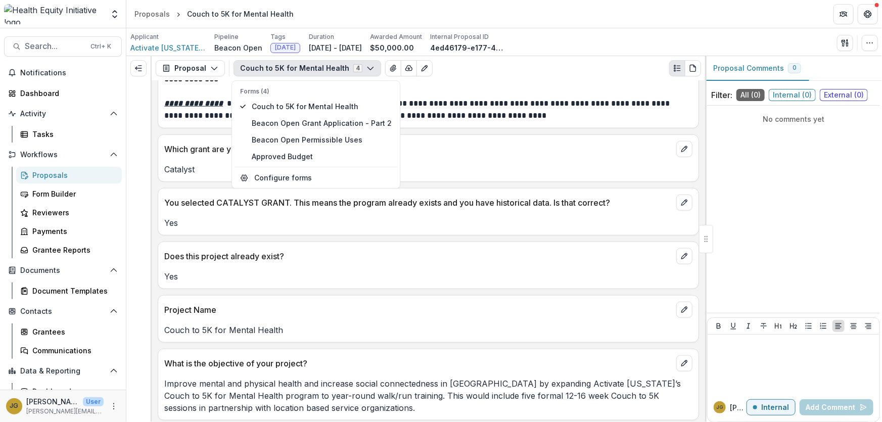
scroll to position [2553, 0]
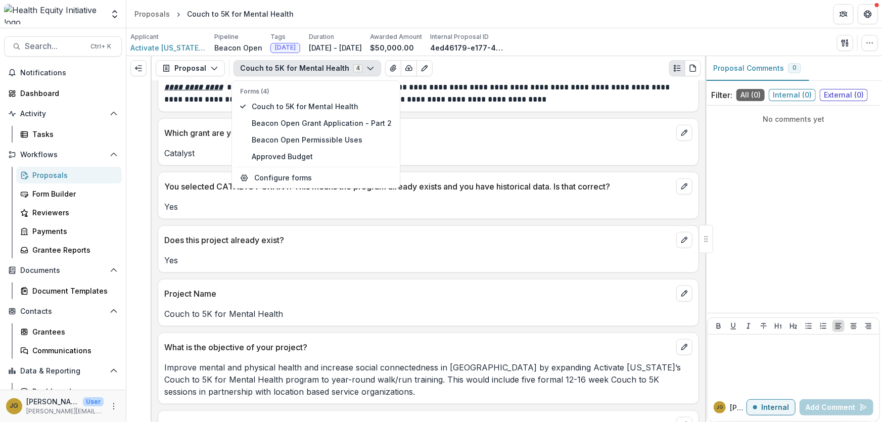
click at [287, 308] on p "Couch to 5K for Mental Health" at bounding box center [428, 314] width 528 height 12
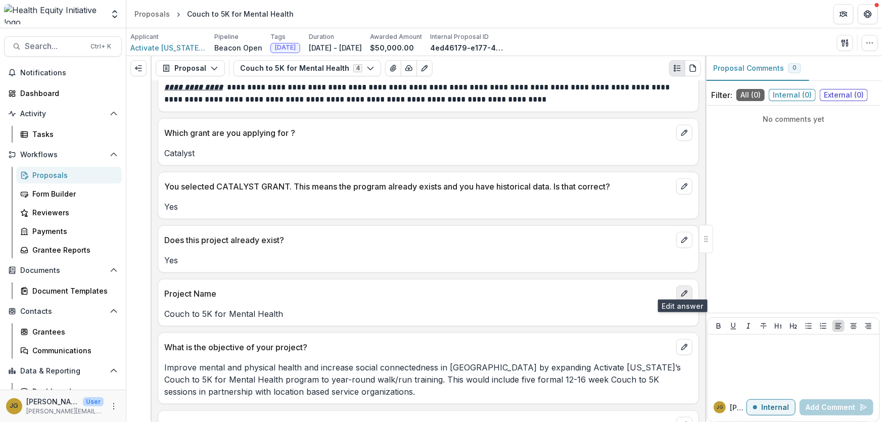
click at [684, 290] on icon "edit" at bounding box center [684, 293] width 8 height 8
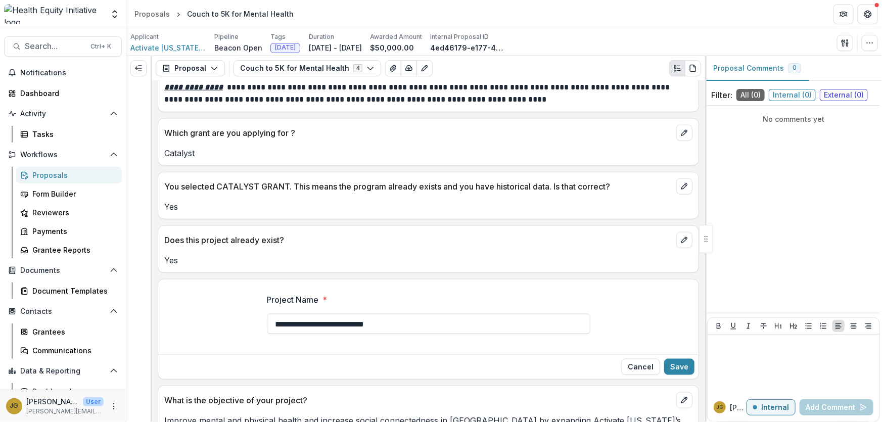
click at [399, 316] on input "**********" at bounding box center [428, 324] width 323 height 20
type input "**********"
click at [674, 359] on button "Save" at bounding box center [679, 367] width 30 height 16
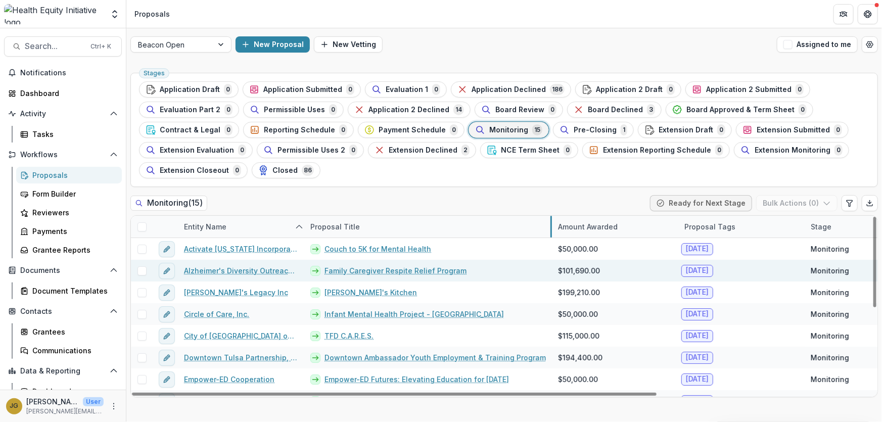
drag, startPoint x: 430, startPoint y: 224, endPoint x: 551, endPoint y: 265, distance: 127.8
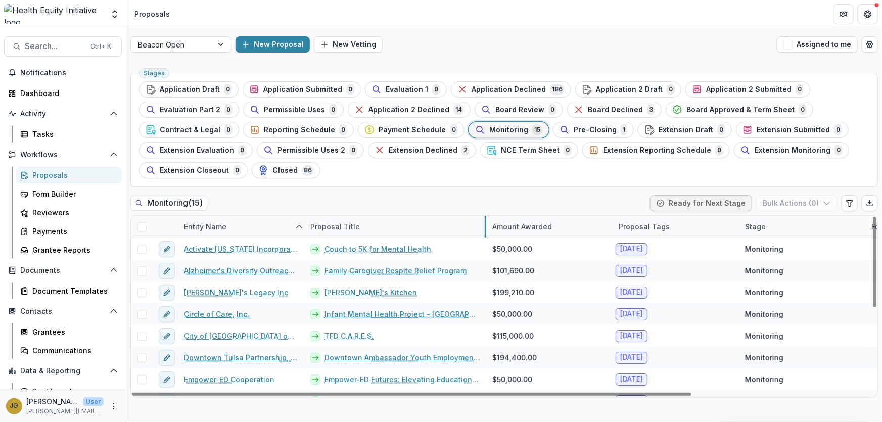
drag, startPoint x: 429, startPoint y: 225, endPoint x: 485, endPoint y: 230, distance: 55.8
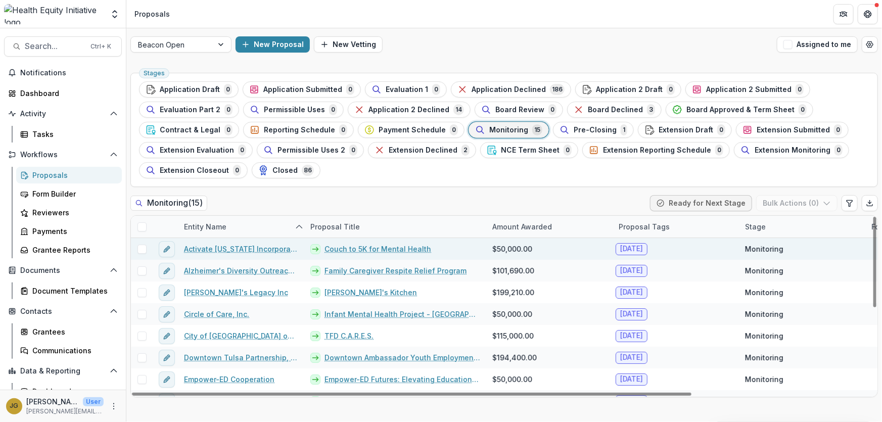
click at [274, 247] on link "Activate [US_STATE] Incorporated" at bounding box center [241, 249] width 114 height 11
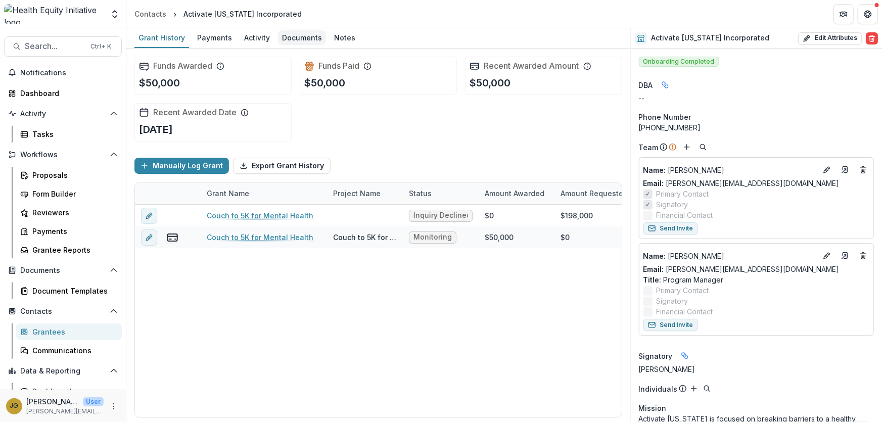
click at [305, 40] on div "Documents" at bounding box center [302, 37] width 48 height 15
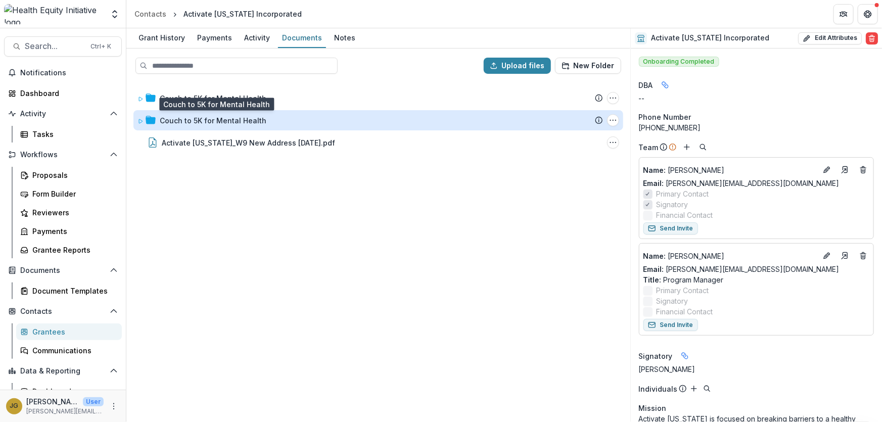
click at [227, 124] on div "Couch to 5K for Mental Health" at bounding box center [213, 120] width 107 height 11
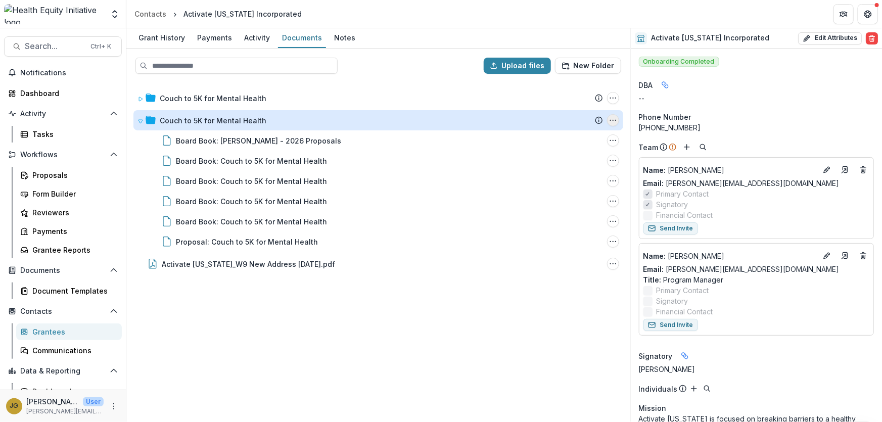
click at [613, 123] on icon "Couch to 5K for Mental Health Options" at bounding box center [613, 120] width 8 height 8
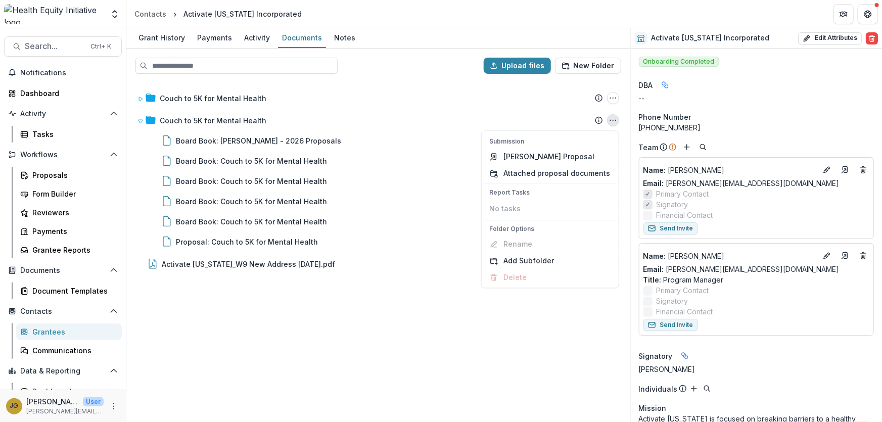
click at [369, 327] on div "Couch to 5K for Mental Health Submission Temelio Proposal Attached proposal doc…" at bounding box center [378, 251] width 502 height 339
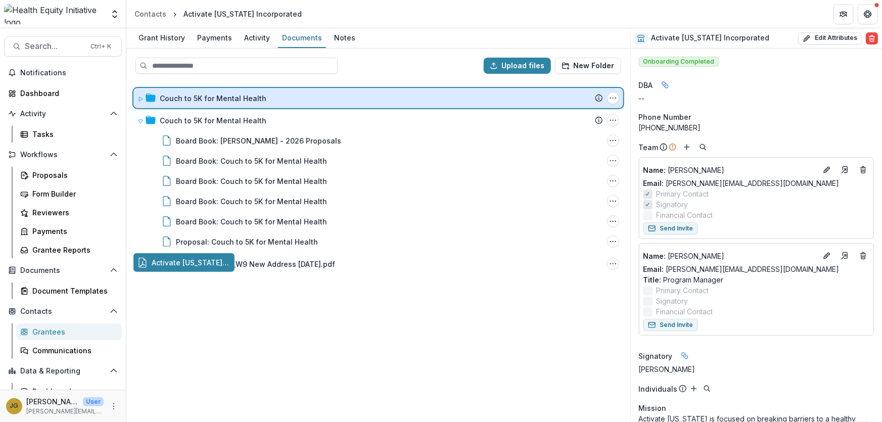
drag, startPoint x: 185, startPoint y: 264, endPoint x: 216, endPoint y: 103, distance: 164.0
click at [216, 103] on div "Upload files New Folder Couch to 5K for Mental Health Submission Temelio Propos…" at bounding box center [378, 234] width 504 height 373
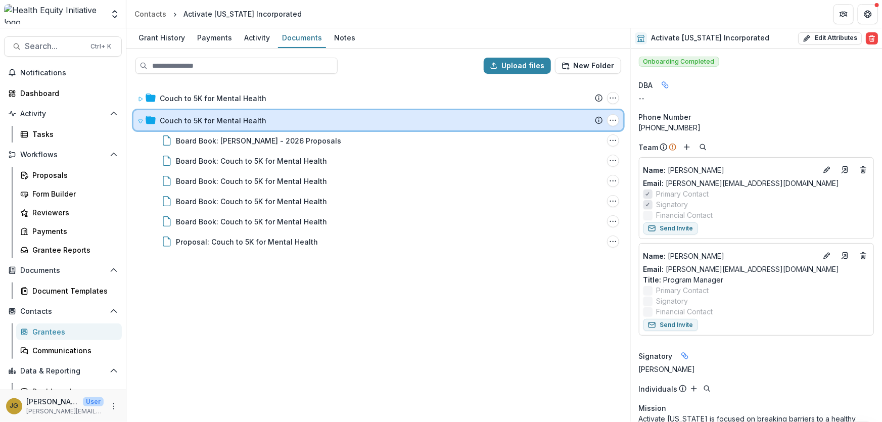
click at [141, 121] on icon at bounding box center [140, 121] width 6 height 6
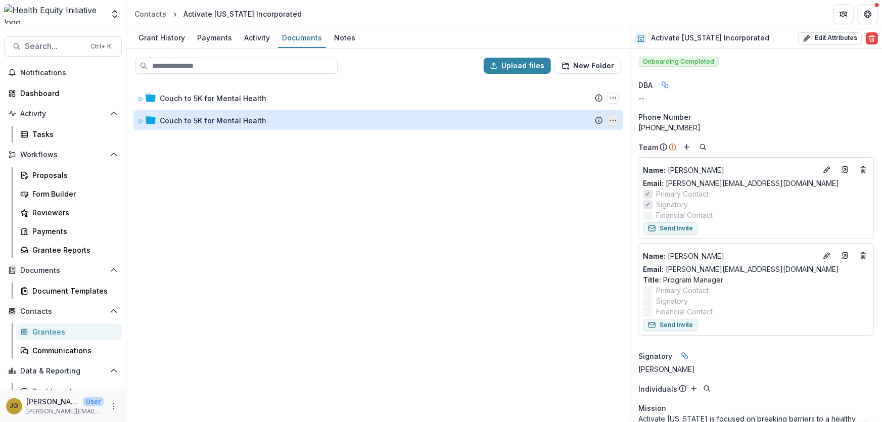
click at [614, 123] on icon "Couch to 5K for Mental Health Options" at bounding box center [613, 120] width 8 height 8
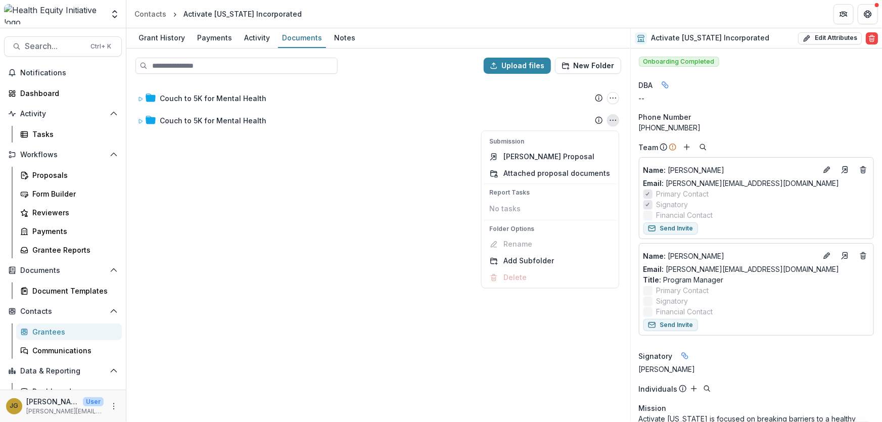
click at [381, 215] on div "Couch to 5K for Mental Health Submission Temelio Proposal Attached proposal doc…" at bounding box center [378, 251] width 502 height 339
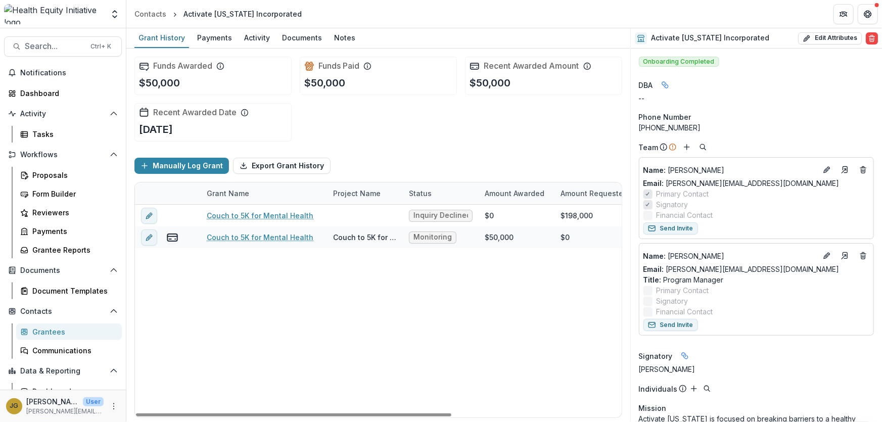
click at [374, 296] on div "Couch to 5K for Mental Health Inquiry Declined $0 $198,000 [DATE] [DATE] One-Ye…" at bounding box center [509, 311] width 748 height 213
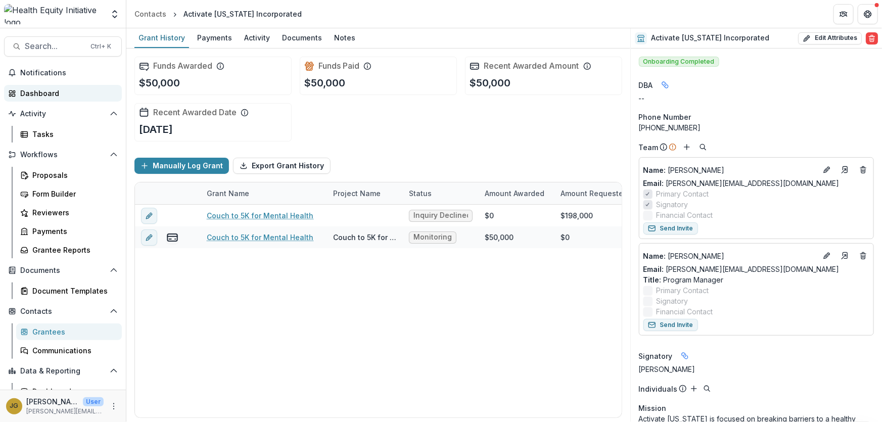
click at [42, 96] on div "Dashboard" at bounding box center [66, 93] width 93 height 11
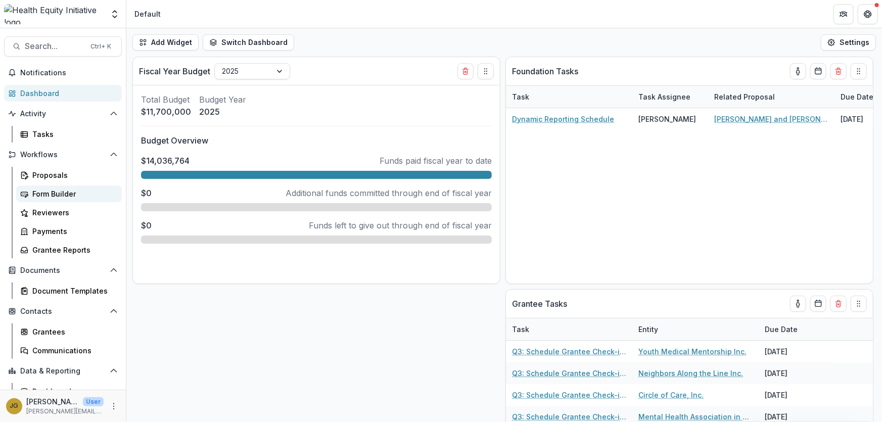
click at [55, 195] on div "Form Builder" at bounding box center [72, 193] width 81 height 11
